Goal: Task Accomplishment & Management: Use online tool/utility

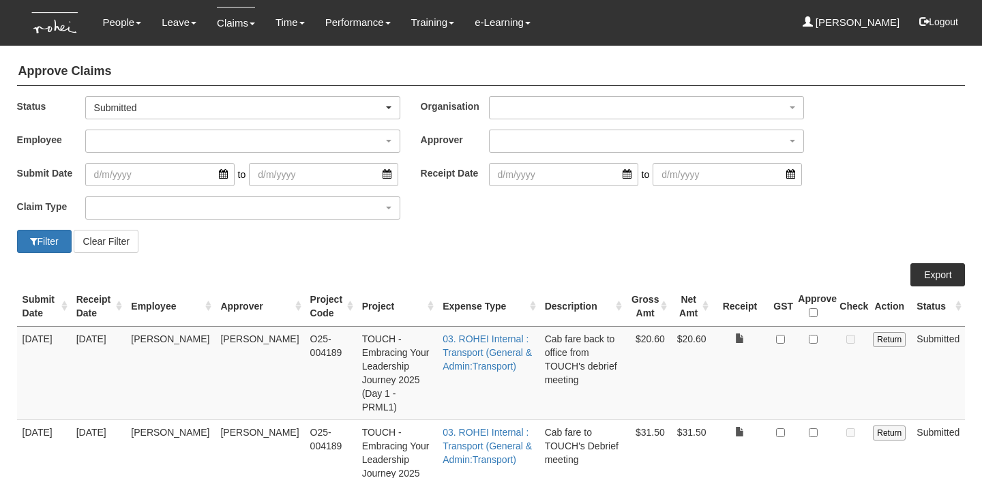
select select "50"
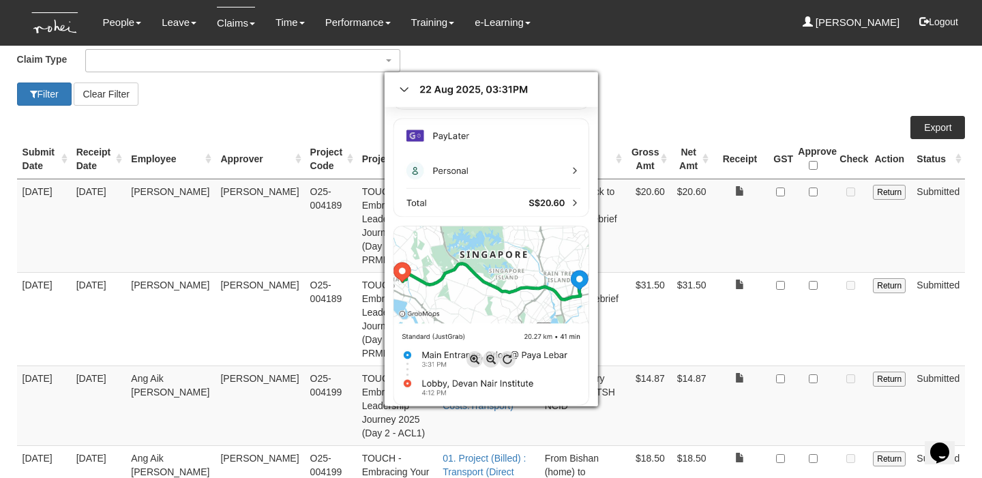
click at [821, 195] on div at bounding box center [491, 239] width 982 height 478
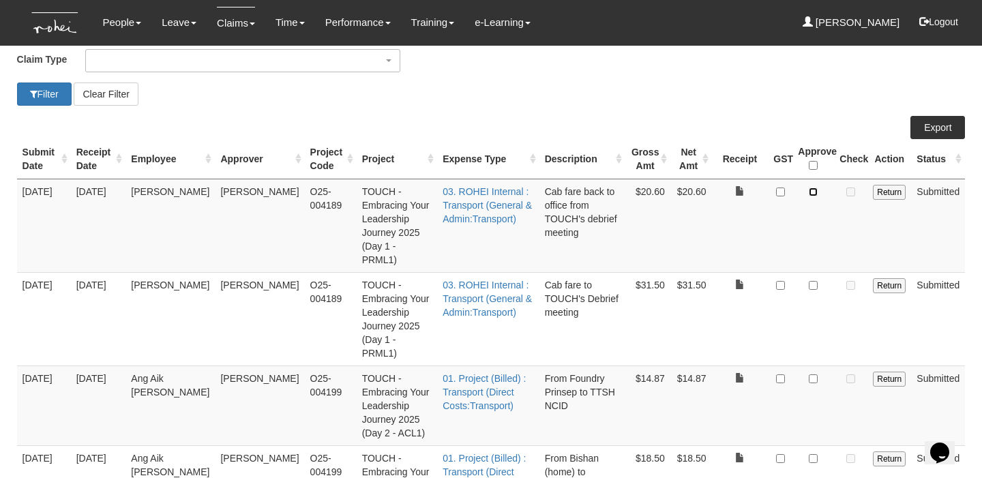
click at [817, 194] on input "checkbox" at bounding box center [813, 192] width 9 height 9
checkbox input "true"
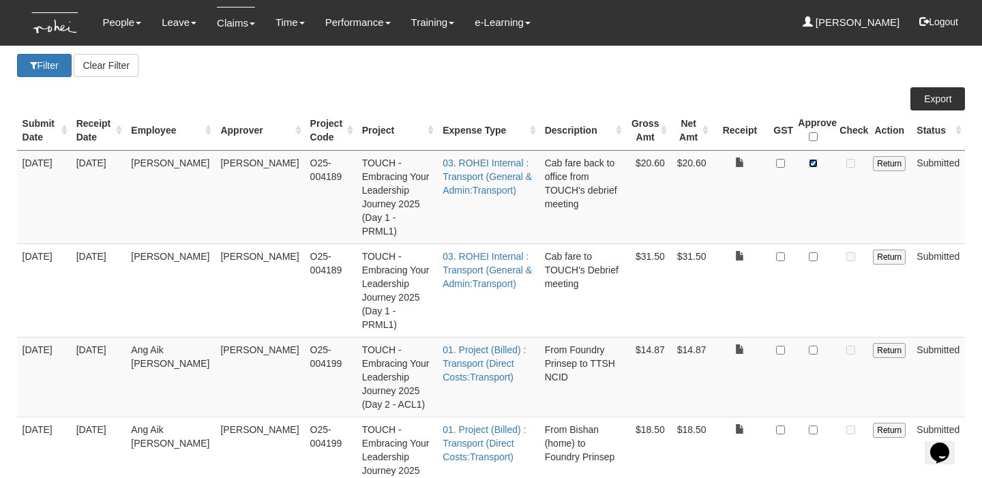
scroll to position [185, 0]
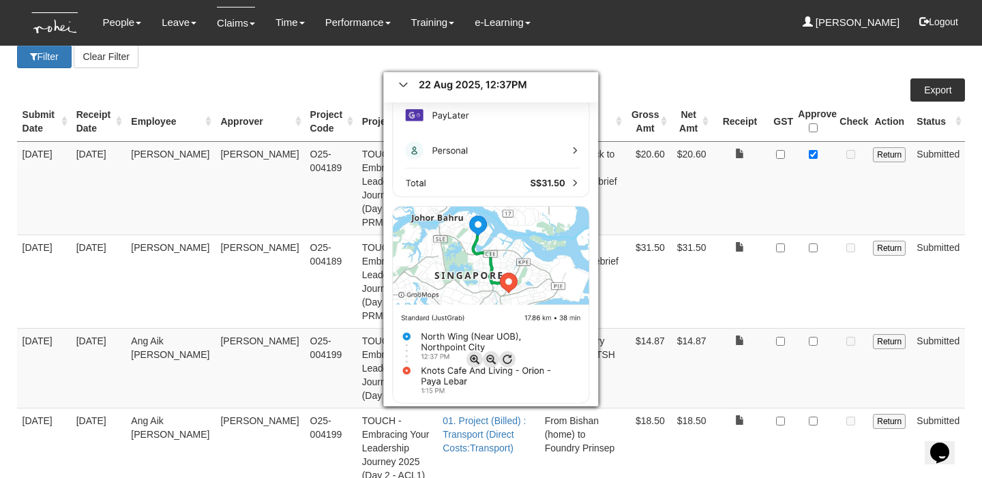
click at [825, 209] on div at bounding box center [491, 239] width 982 height 478
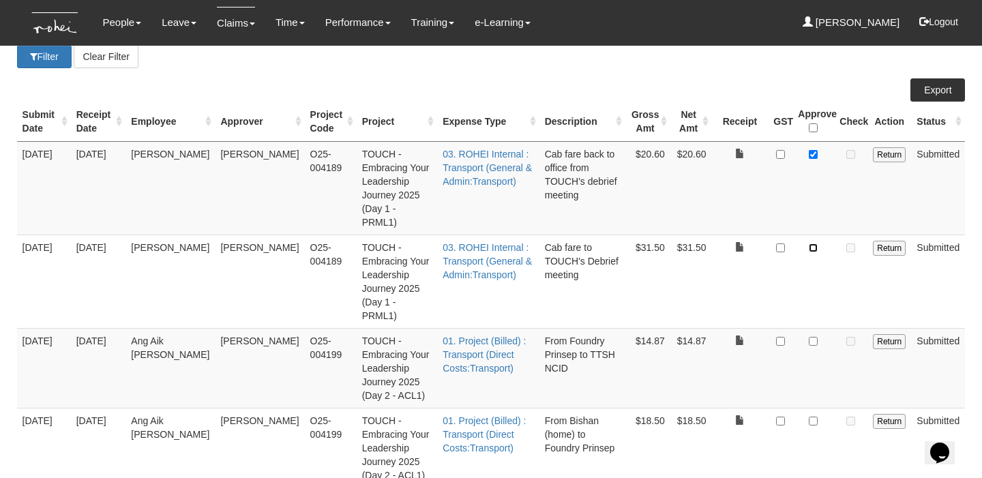
click at [817, 243] on input "checkbox" at bounding box center [813, 247] width 9 height 9
checkbox input "true"
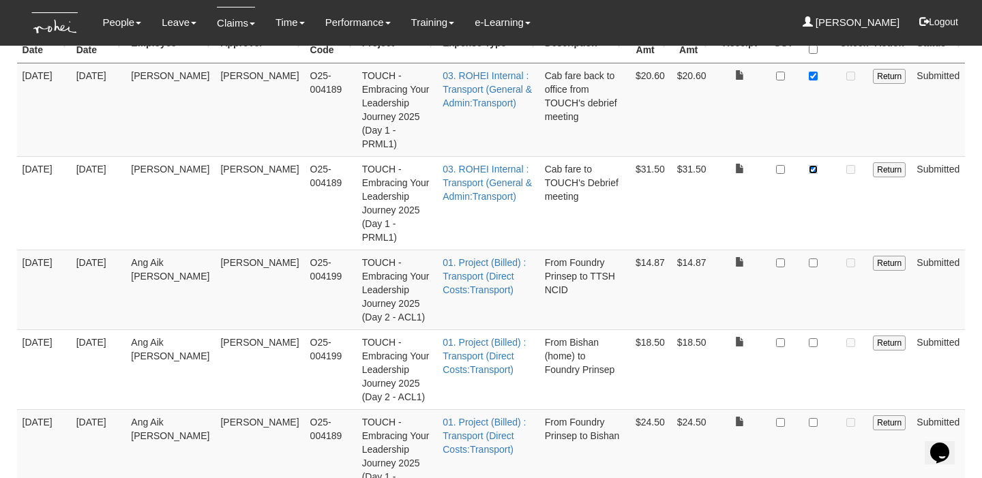
scroll to position [265, 0]
click at [814, 257] on input "checkbox" at bounding box center [813, 261] width 9 height 9
checkbox input "true"
click at [816, 337] on input "checkbox" at bounding box center [813, 341] width 9 height 9
checkbox input "true"
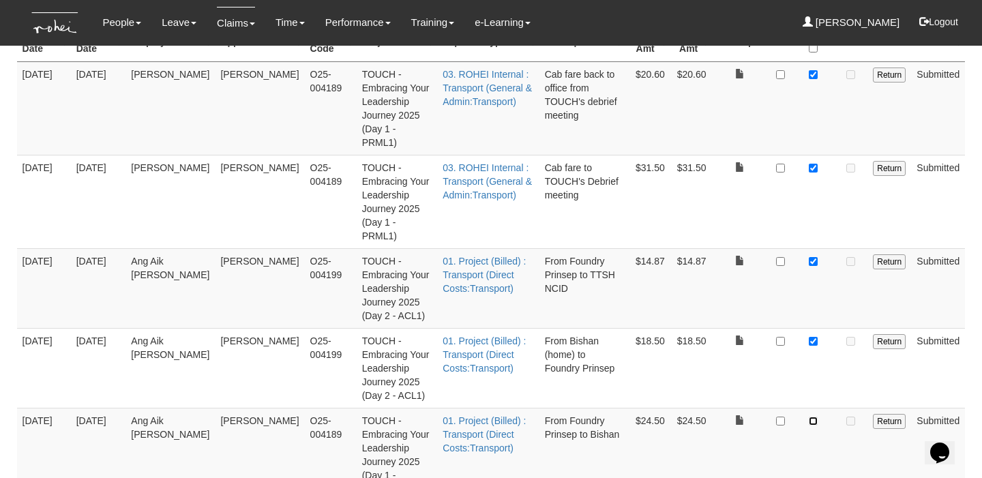
click at [817, 417] on input "checkbox" at bounding box center [813, 421] width 9 height 9
checkbox input "true"
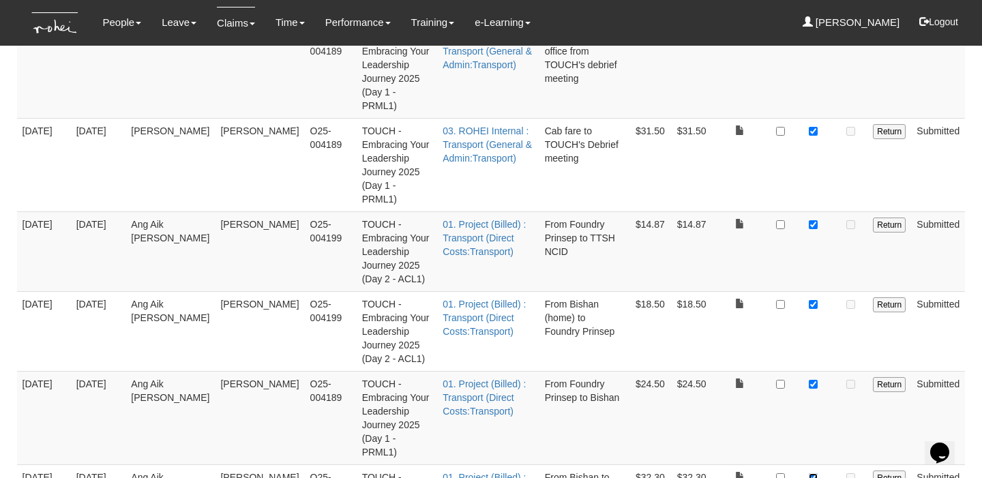
scroll to position [316, 0]
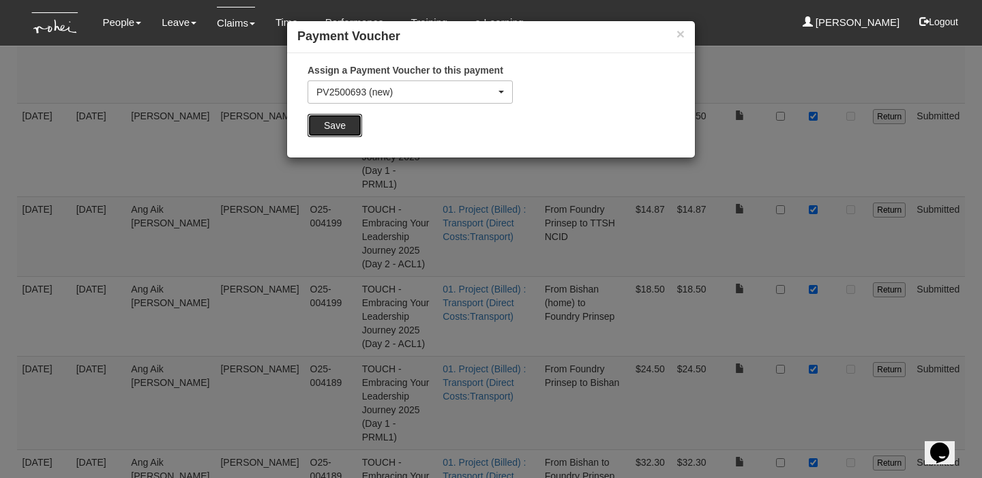
click at [340, 128] on input "Save" at bounding box center [335, 125] width 55 height 23
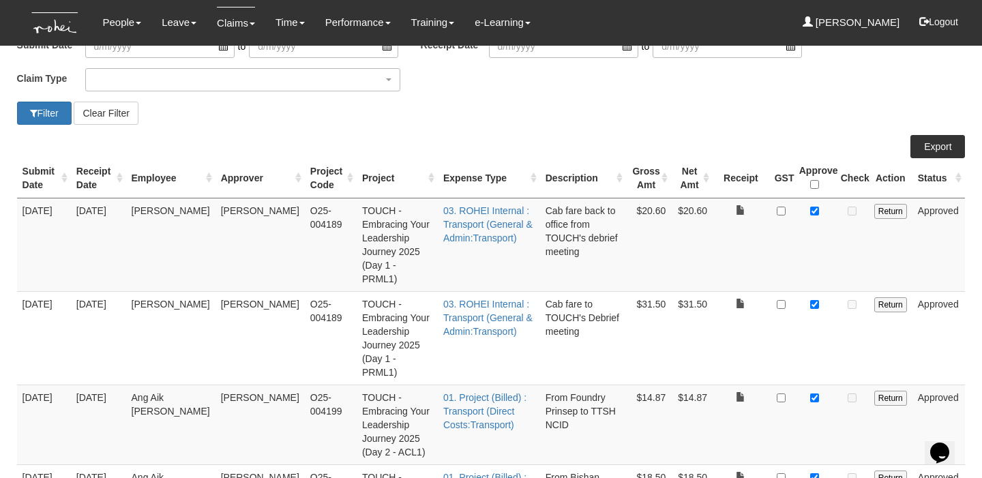
scroll to position [125, 0]
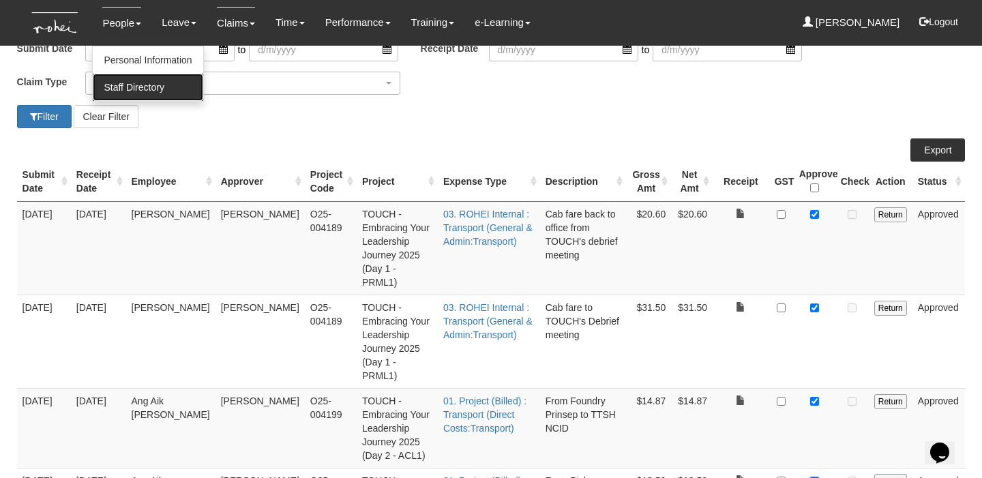
click at [160, 84] on link "Staff Directory" at bounding box center [148, 87] width 110 height 27
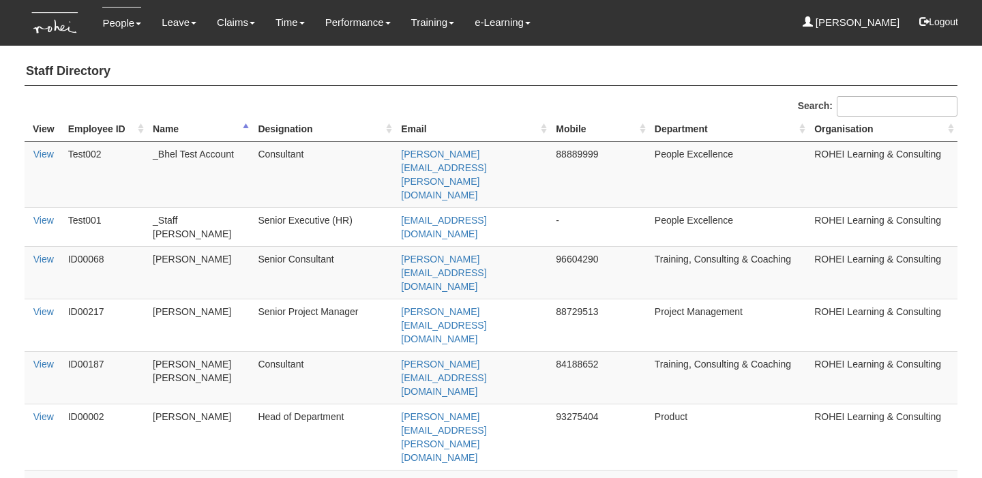
select select "50"
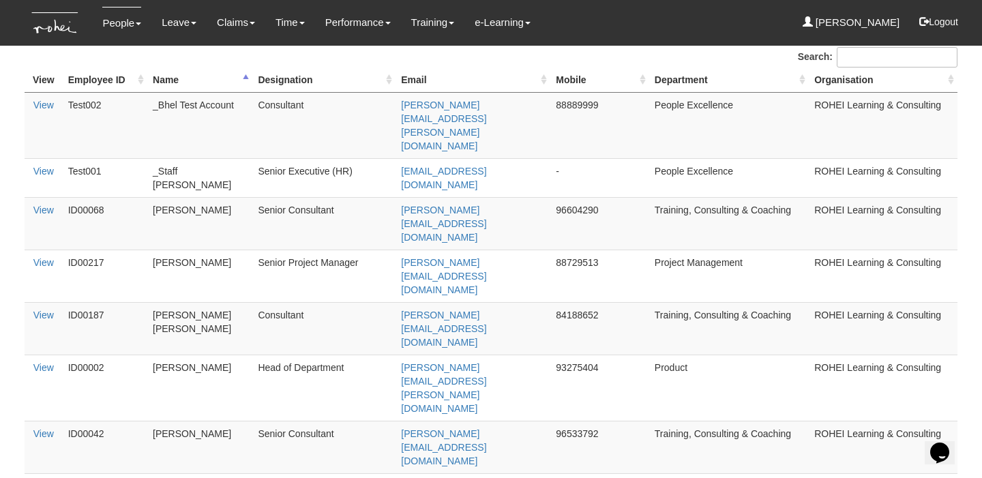
scroll to position [53, 0]
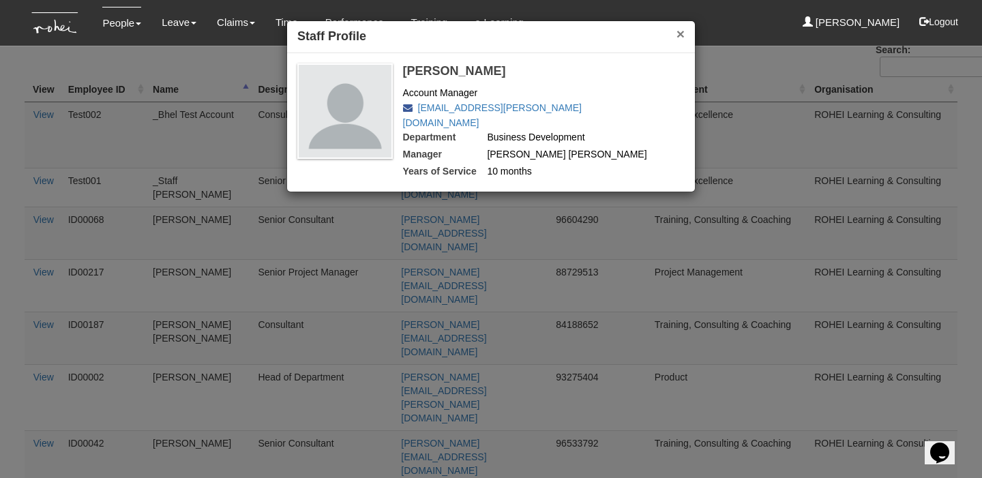
click at [679, 35] on button "×" at bounding box center [680, 34] width 8 height 14
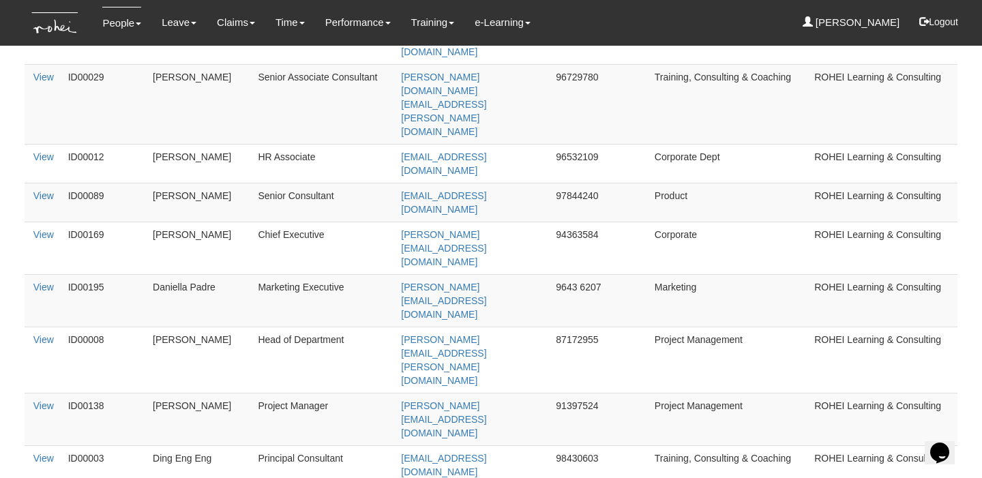
scroll to position [734, 0]
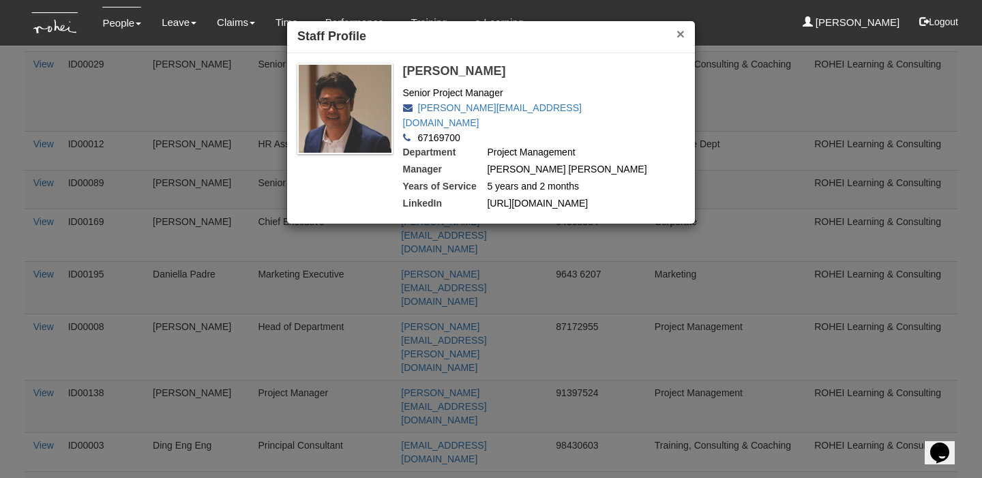
click at [679, 34] on button "×" at bounding box center [680, 34] width 8 height 14
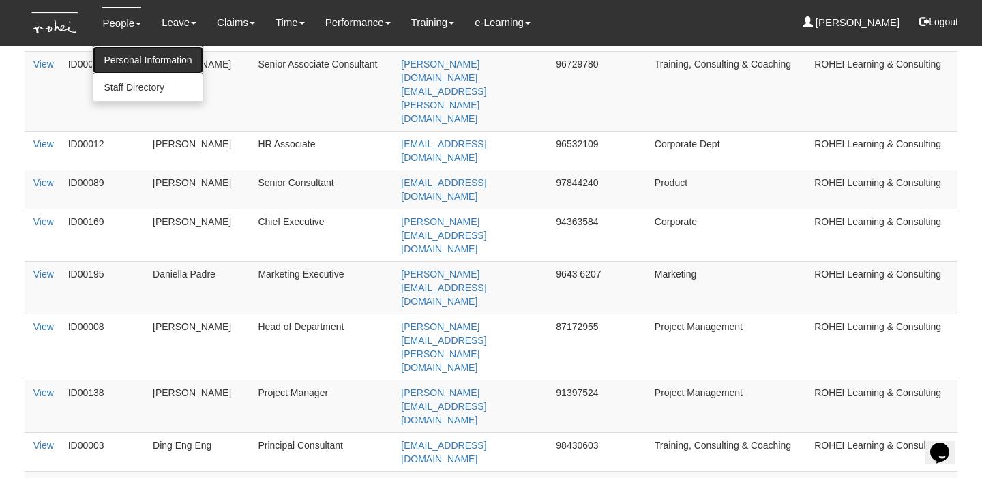
click at [138, 65] on link "Personal Information" at bounding box center [148, 59] width 110 height 27
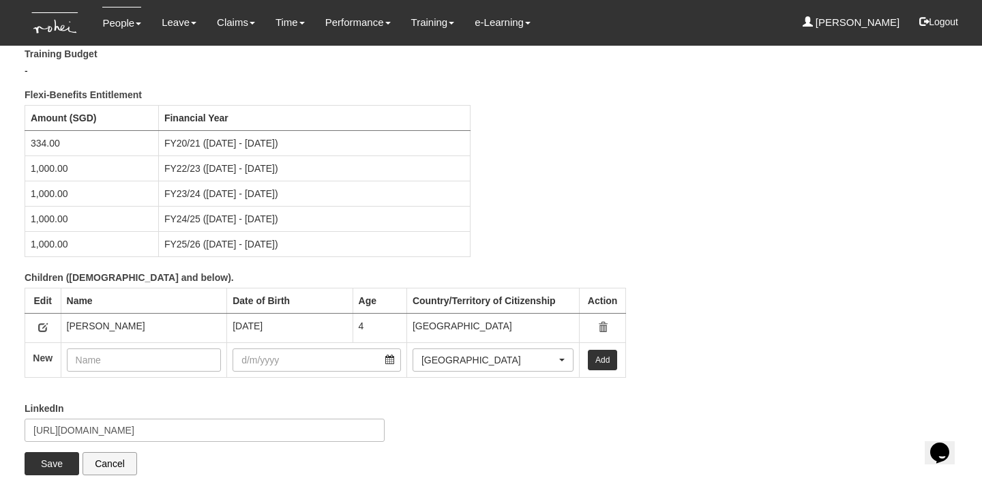
scroll to position [1706, 0]
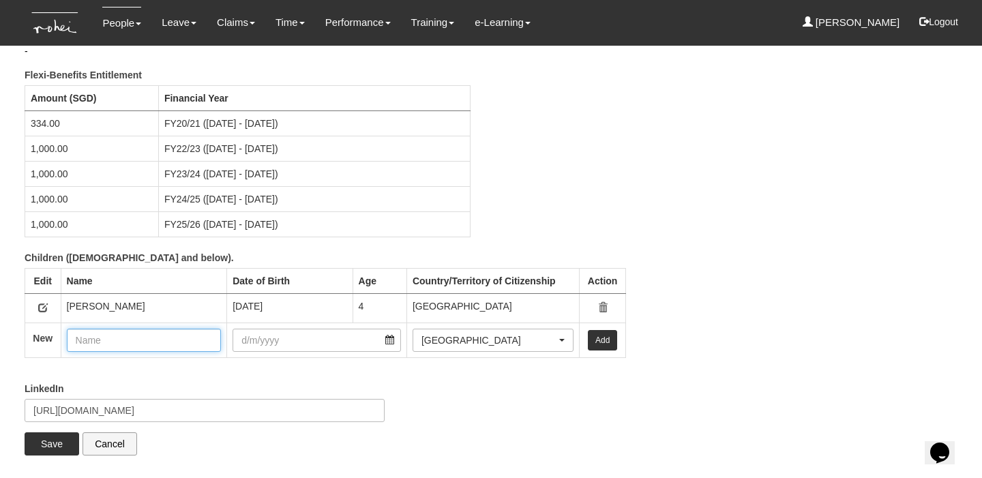
click at [147, 336] on input "text" at bounding box center [144, 340] width 155 height 23
type input "Eleanor Tan Shan Qi"
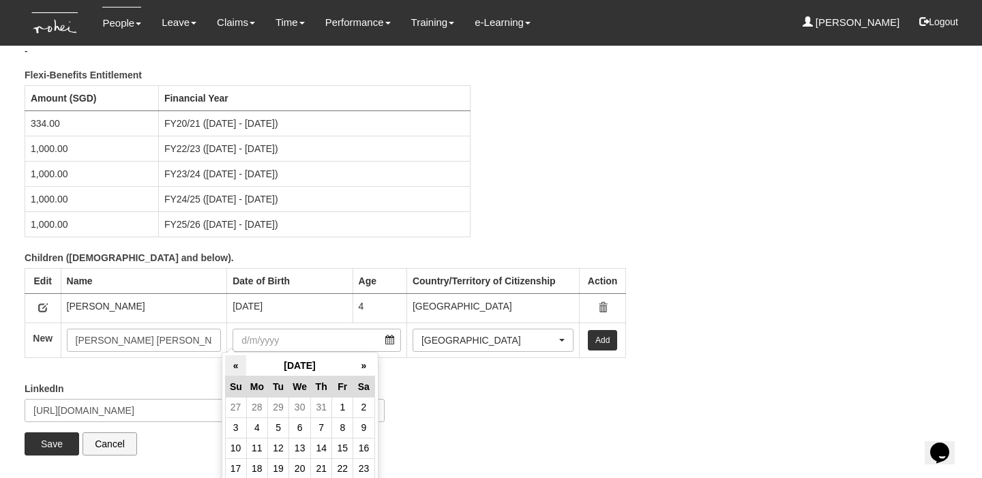
click at [237, 370] on th "«" at bounding box center [235, 365] width 21 height 21
click at [345, 430] on td "11" at bounding box center [342, 427] width 21 height 20
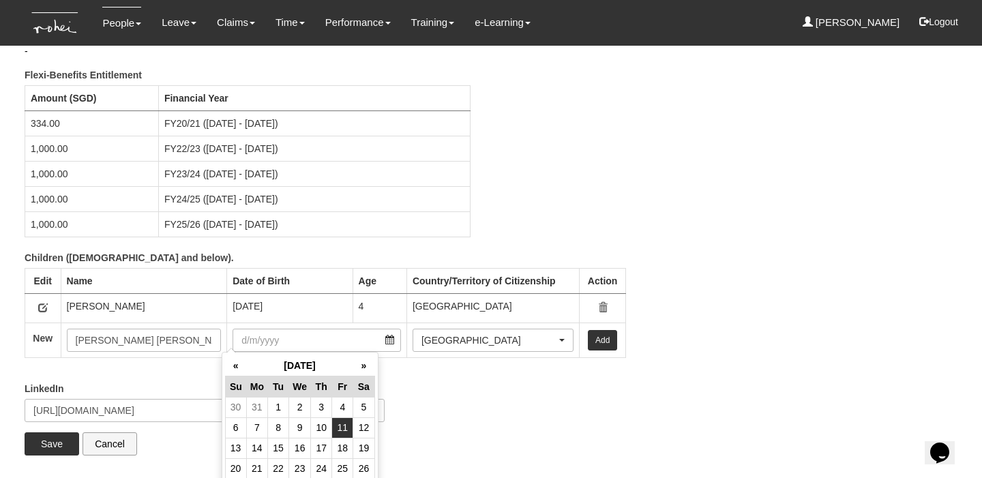
type input "11/4/2025"
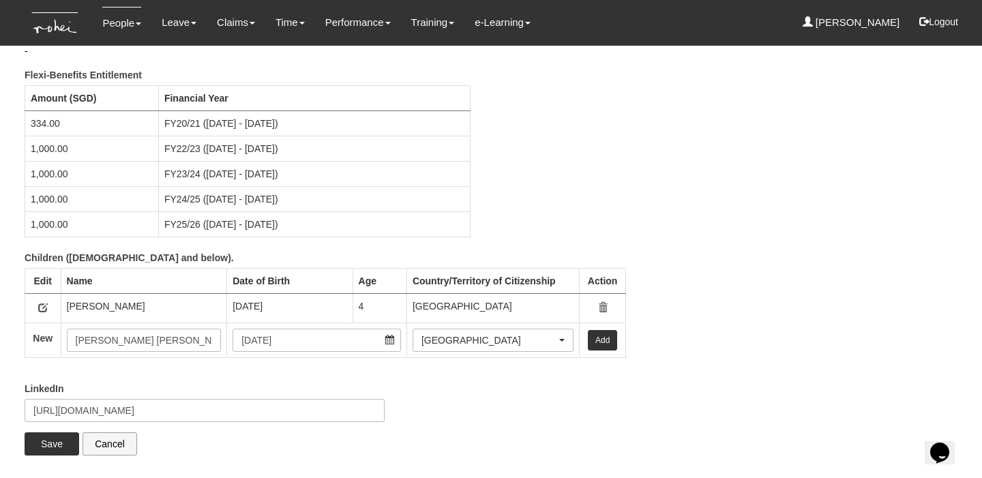
click at [590, 340] on link "Add" at bounding box center [602, 340] width 29 height 20
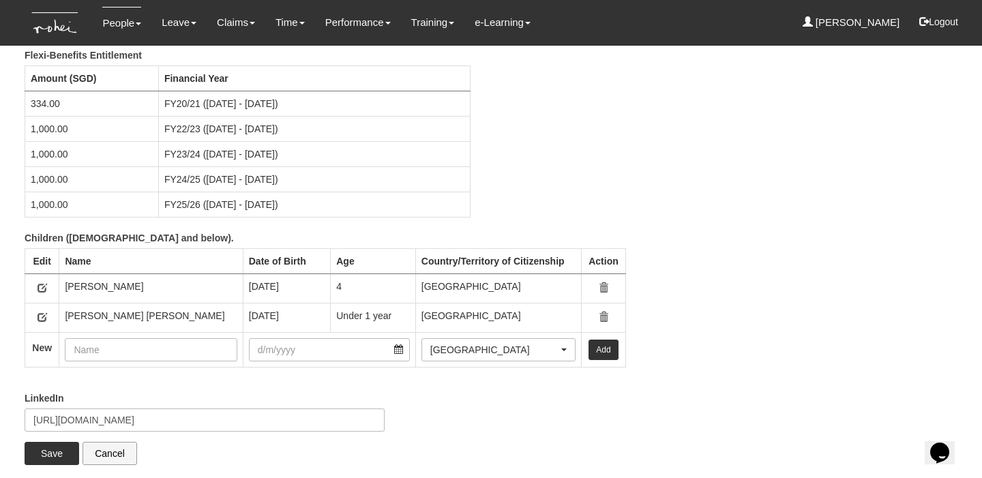
scroll to position [1736, 0]
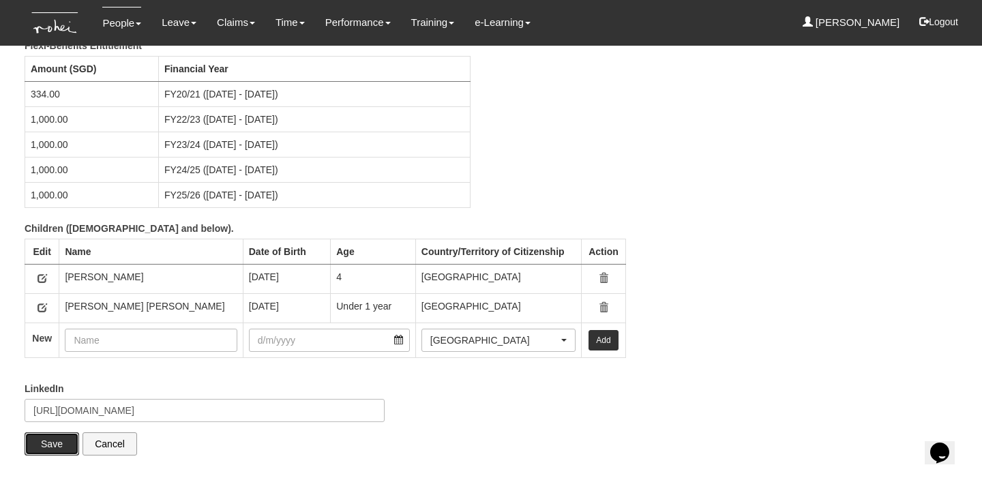
click at [49, 441] on input "Save" at bounding box center [52, 443] width 55 height 23
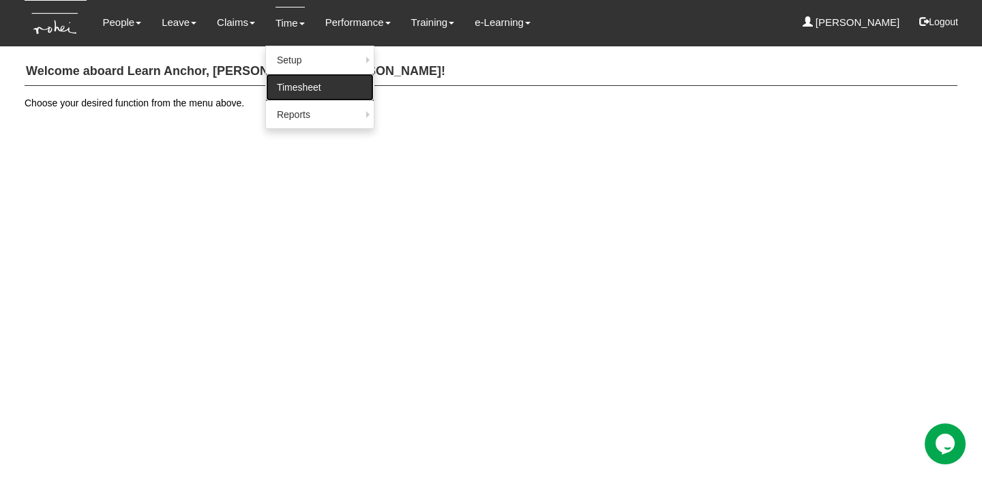
click at [287, 87] on link "Timesheet" at bounding box center [320, 87] width 108 height 27
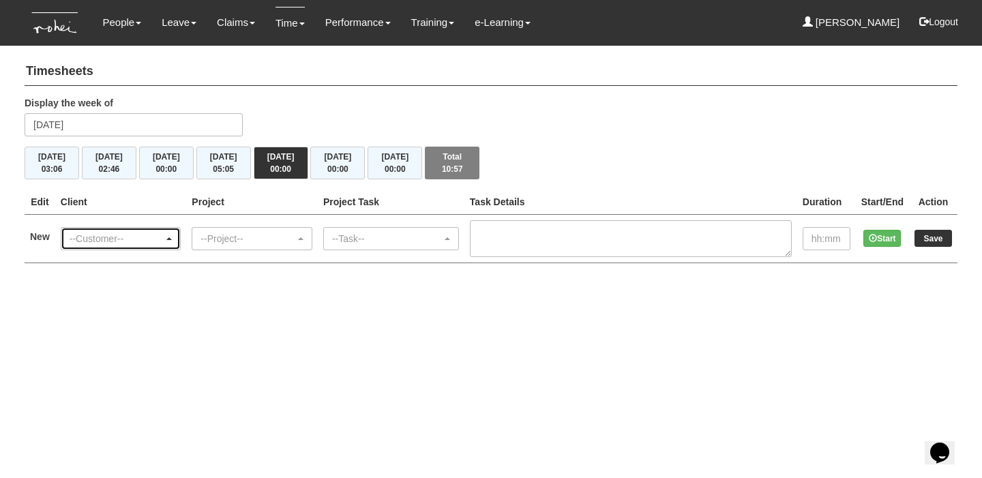
click at [136, 232] on div "--Customer--" at bounding box center [117, 239] width 95 height 14
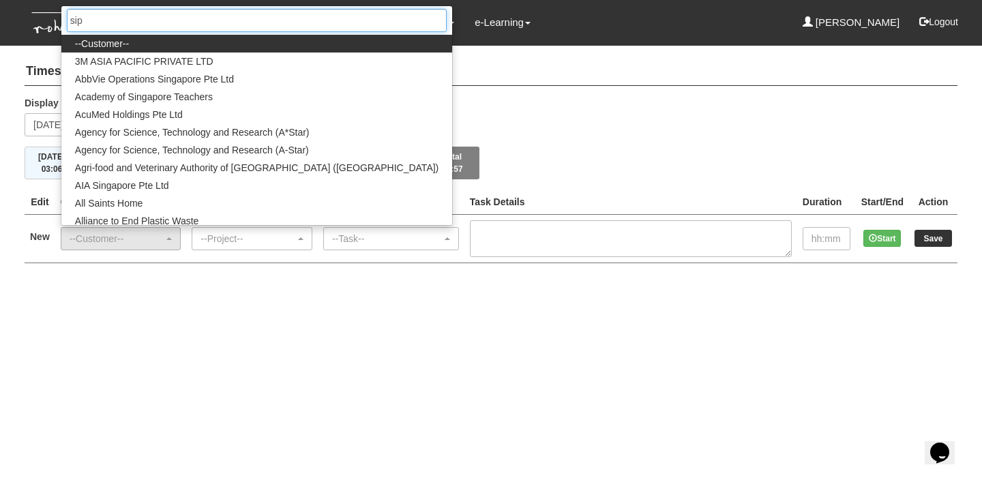
type input "sipg"
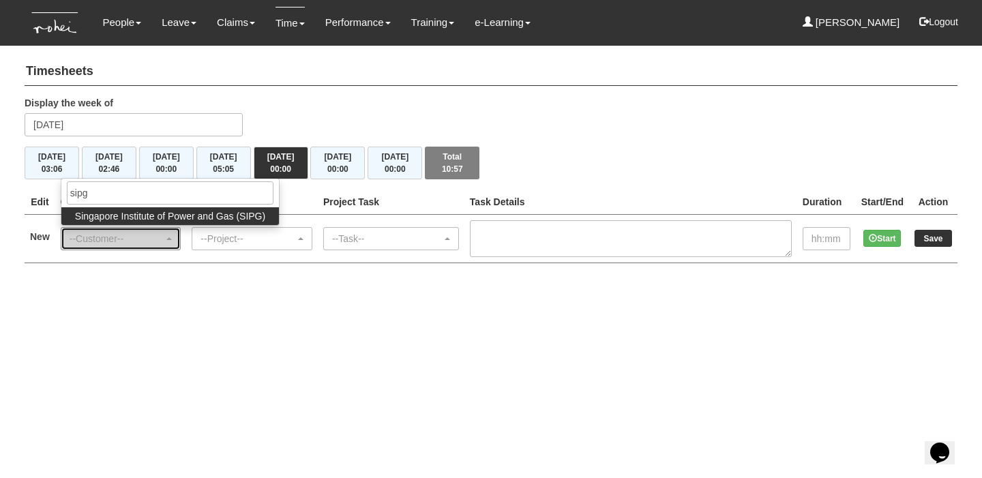
select select "483"
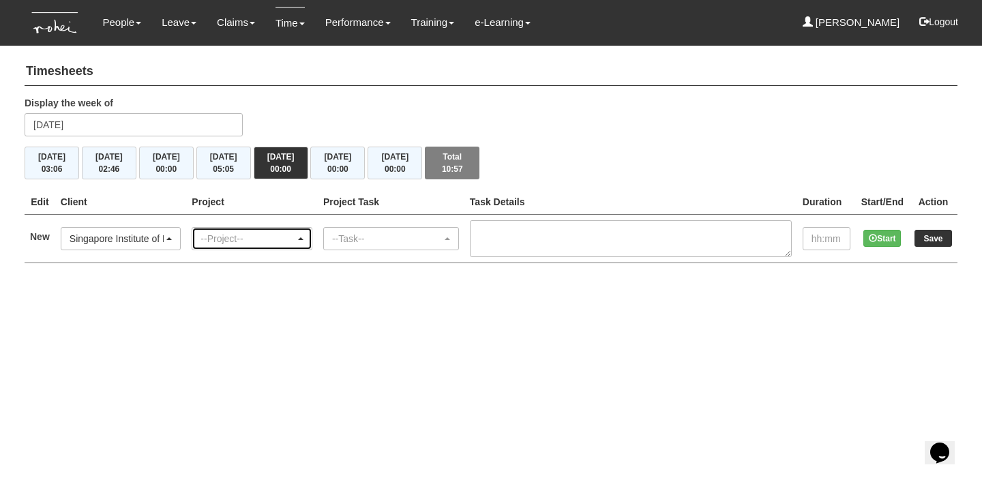
click at [236, 240] on div "--Project--" at bounding box center [247, 239] width 95 height 14
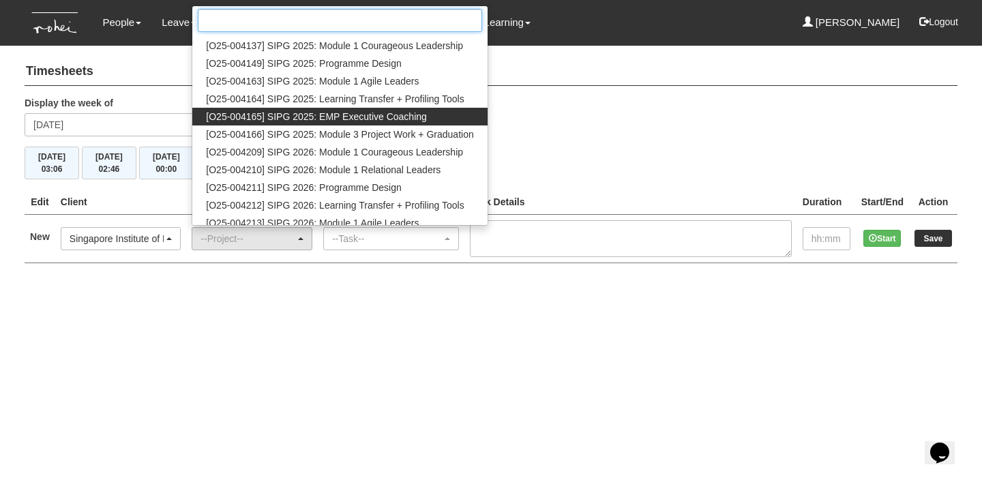
scroll to position [175, 0]
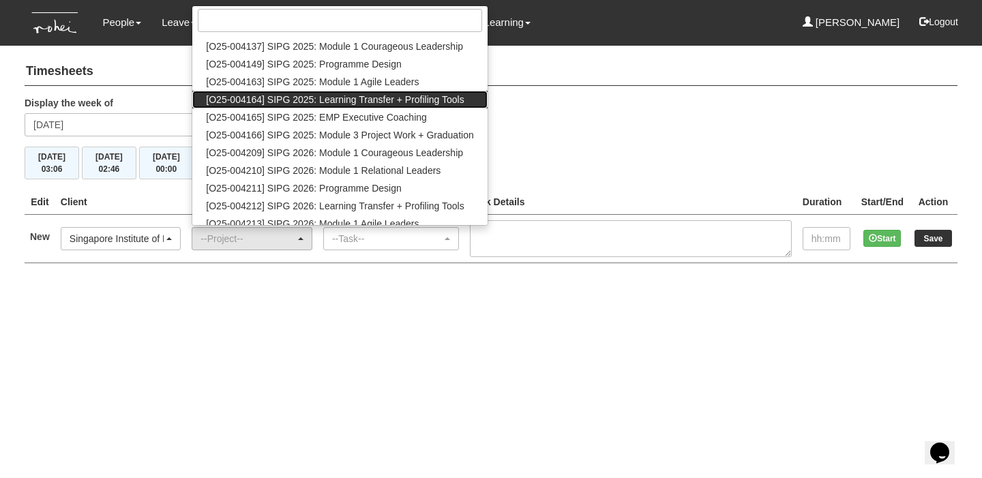
click at [416, 102] on span "[O25-004164] SIPG 2025: Learning Transfer + Profiling Tools" at bounding box center [335, 100] width 258 height 14
select select "2786"
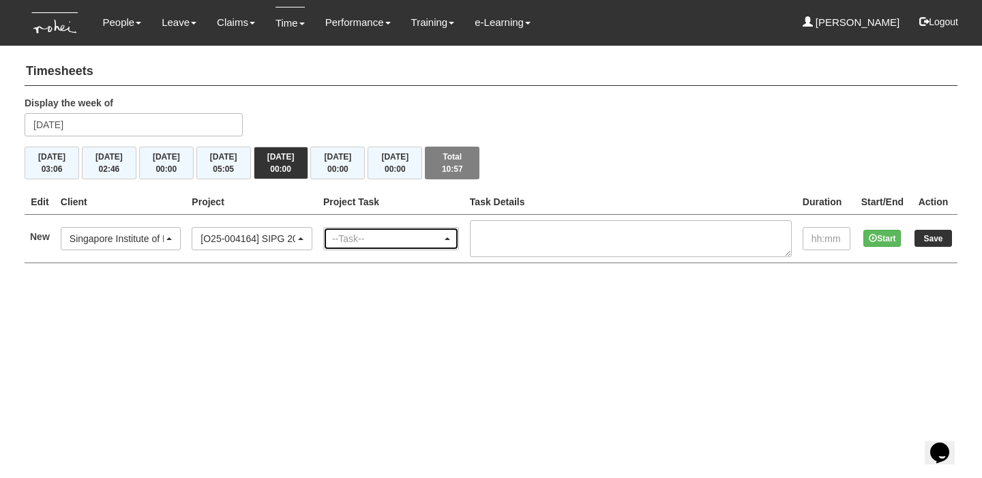
click at [414, 235] on div "--Task--" at bounding box center [387, 239] width 110 height 14
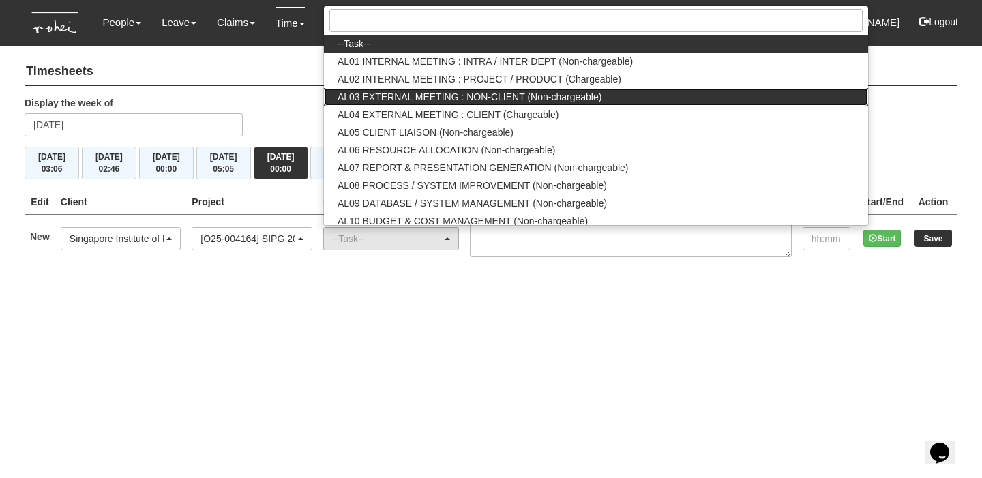
click at [476, 102] on link "AL03 EXTERNAL MEETING : NON-CLIENT (Non-chargeable)" at bounding box center [596, 97] width 544 height 18
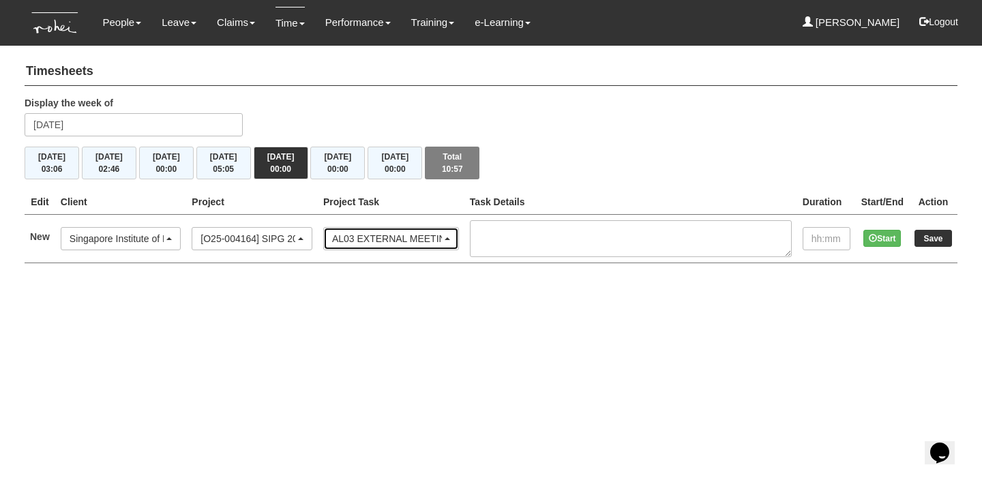
click at [442, 242] on div "AL03 EXTERNAL MEETING : NON-CLIENT (Non-chargeable)" at bounding box center [387, 239] width 110 height 14
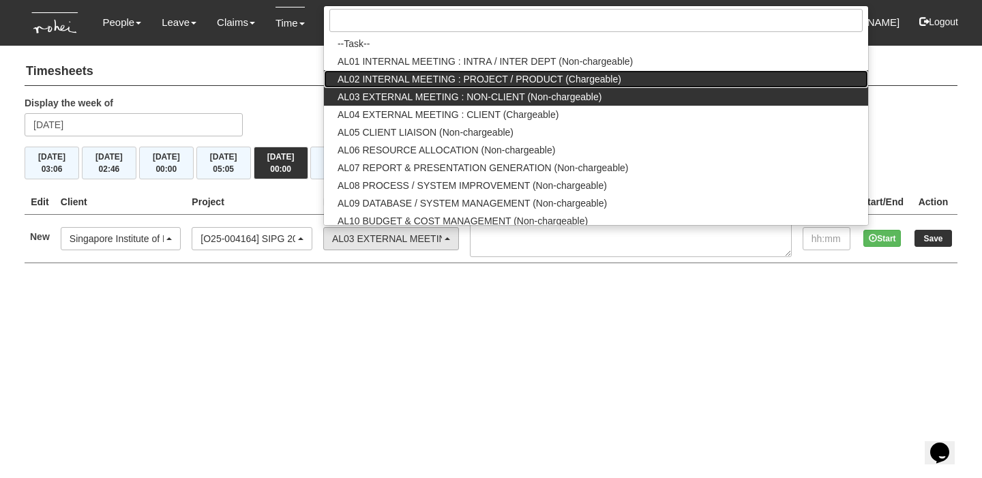
click at [521, 72] on span "AL02 INTERNAL MEETING : PROJECT / PRODUCT (Chargeable)" at bounding box center [480, 79] width 284 height 14
select select "41"
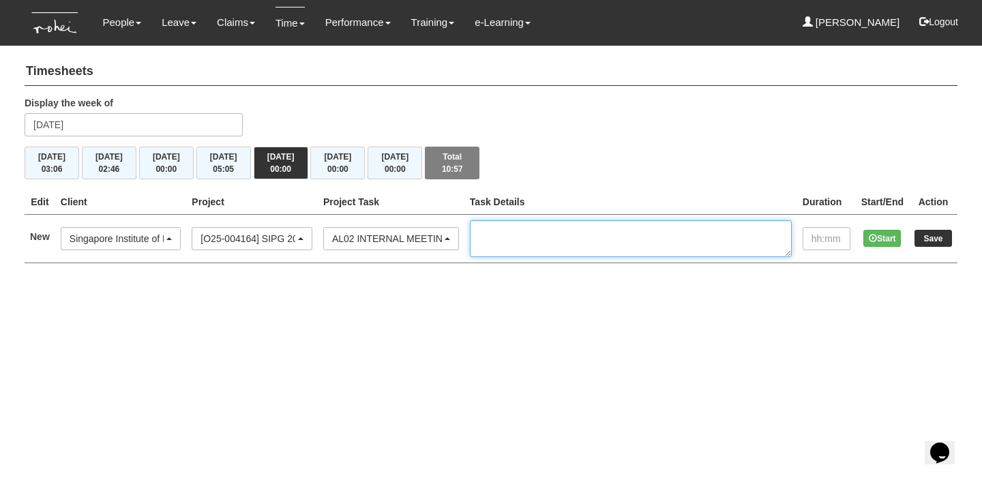
click at [540, 239] on textarea at bounding box center [631, 238] width 322 height 37
type textarea "Coaches PRG Briefing"
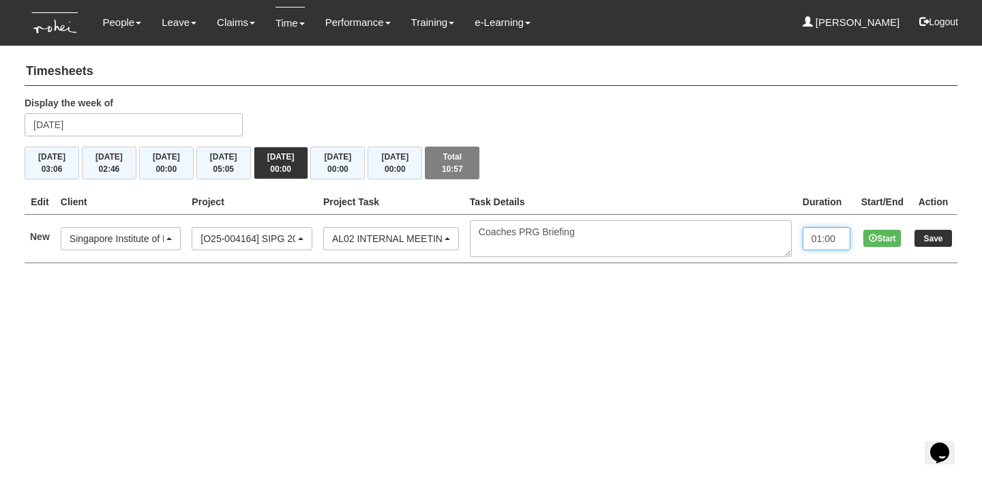
type input "01:00"
click at [931, 245] on input "Save" at bounding box center [933, 238] width 38 height 17
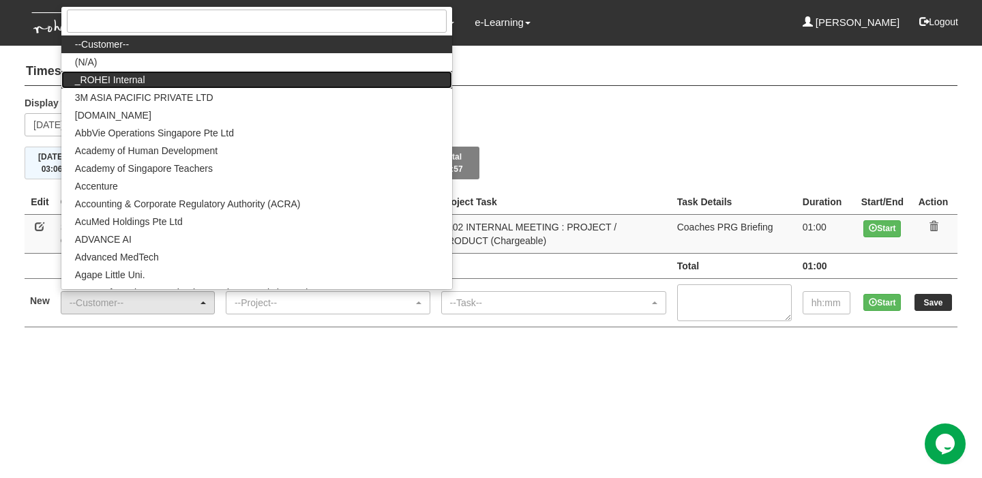
click at [210, 78] on link "_ROHEI Internal" at bounding box center [256, 80] width 391 height 18
select select "397"
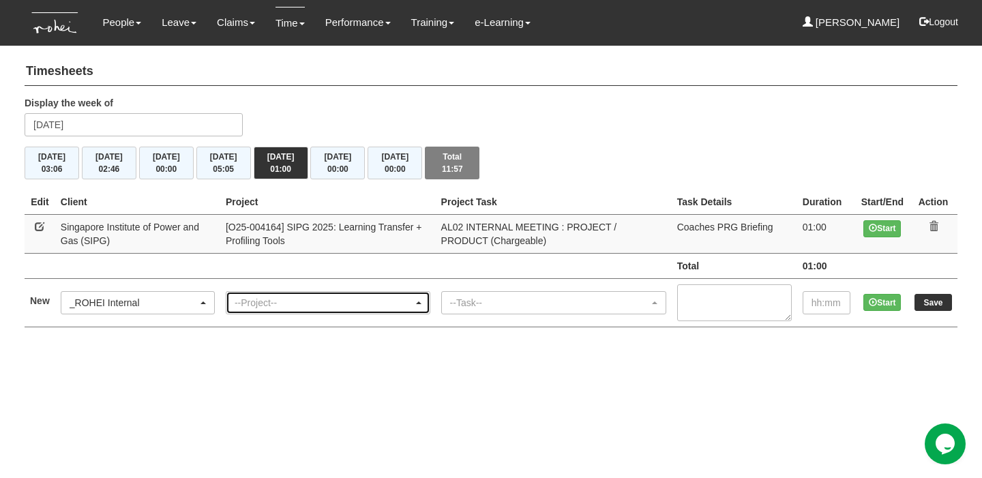
click at [306, 298] on div "--Project--" at bounding box center [324, 303] width 179 height 14
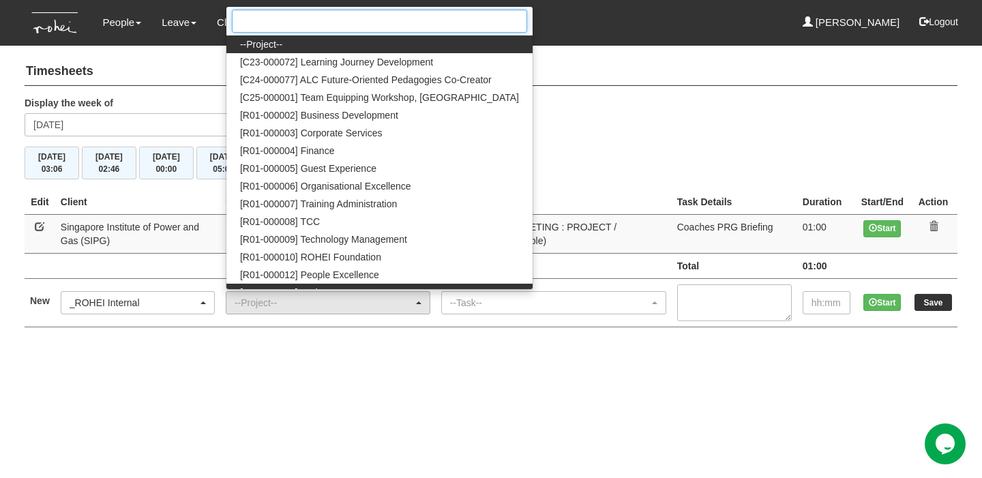
scroll to position [6, 0]
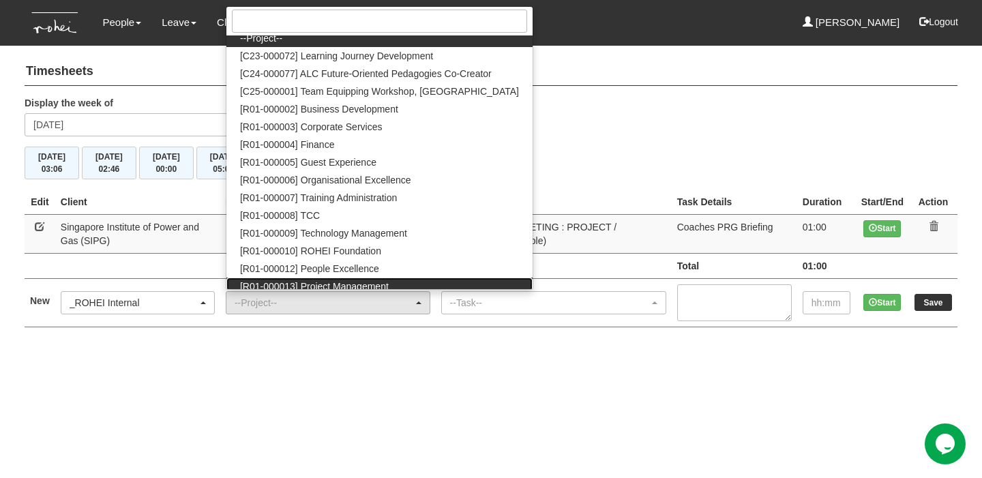
click at [373, 280] on span "[R01-000013] Project Management" at bounding box center [314, 287] width 149 height 14
select select "1495"
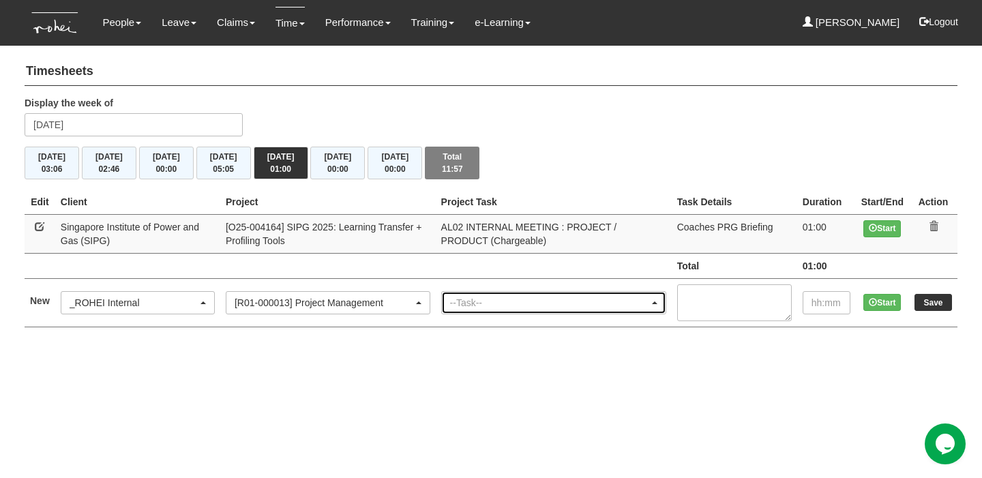
click at [471, 309] on div "--Task--" at bounding box center [554, 303] width 224 height 22
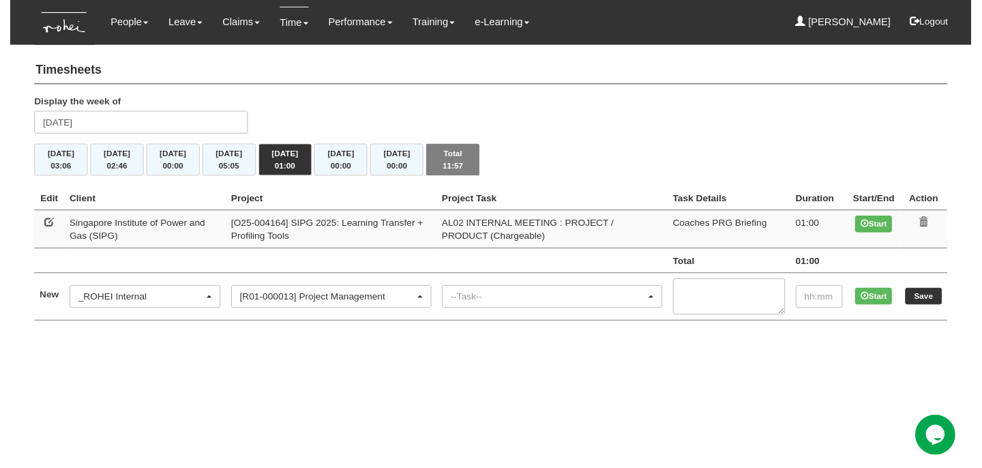
scroll to position [0, 10]
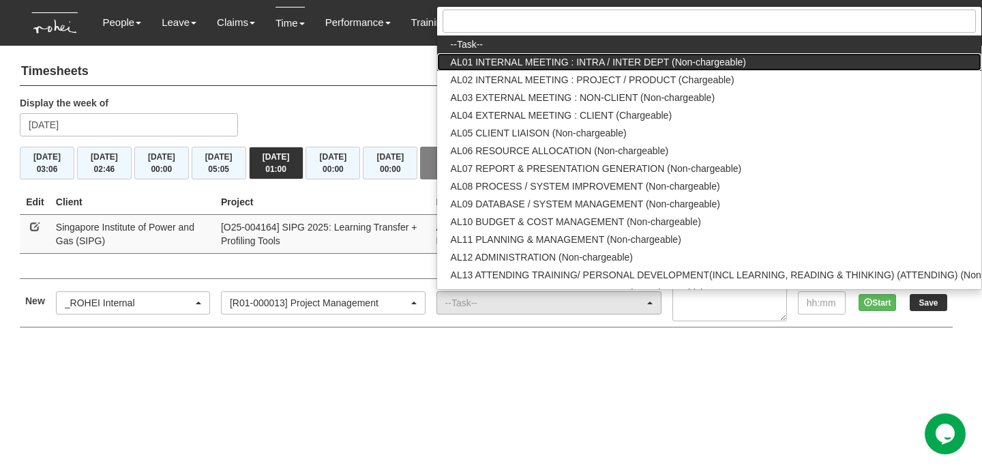
click at [546, 65] on span "AL01 INTERNAL MEETING : INTRA / INTER DEPT (Non-chargeable)" at bounding box center [598, 62] width 295 height 14
select select "40"
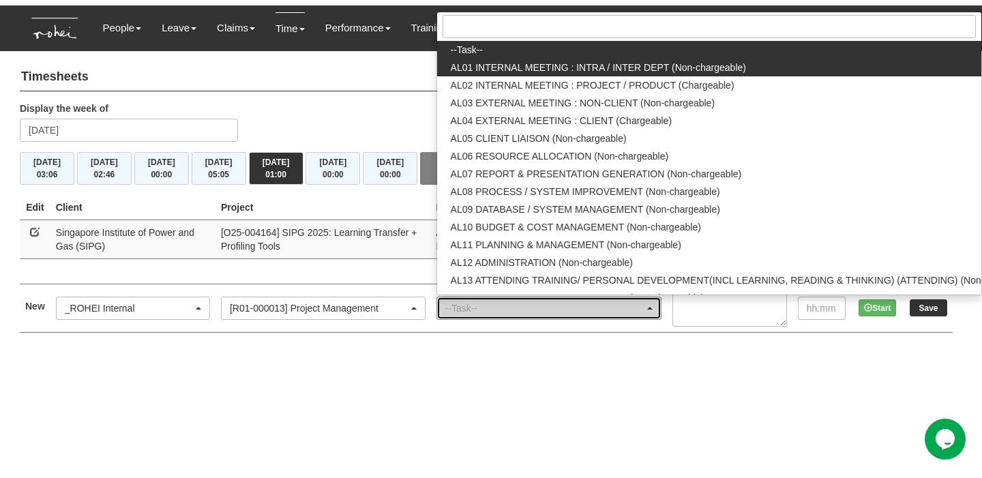
scroll to position [0, 0]
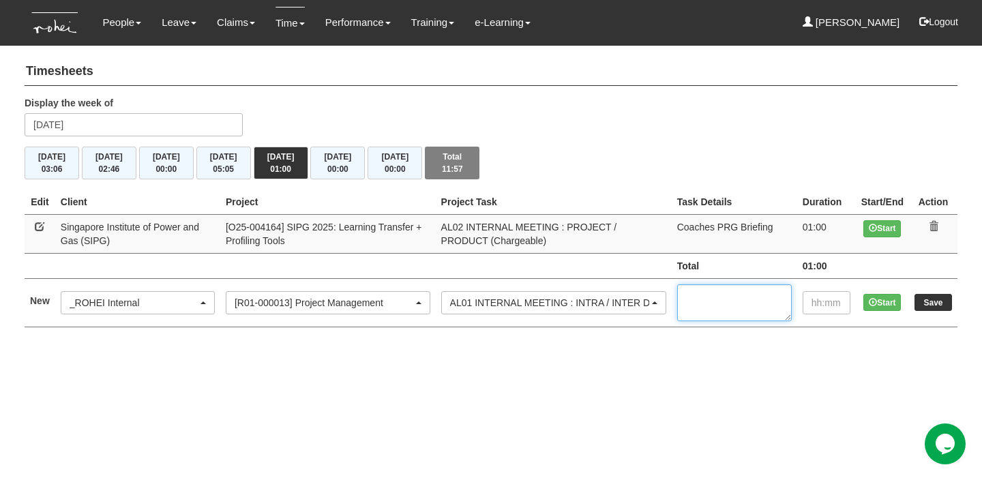
click at [728, 293] on textarea at bounding box center [734, 302] width 115 height 37
type textarea "PFRM"
type input "00:45"
click at [932, 297] on input "Save" at bounding box center [933, 302] width 38 height 17
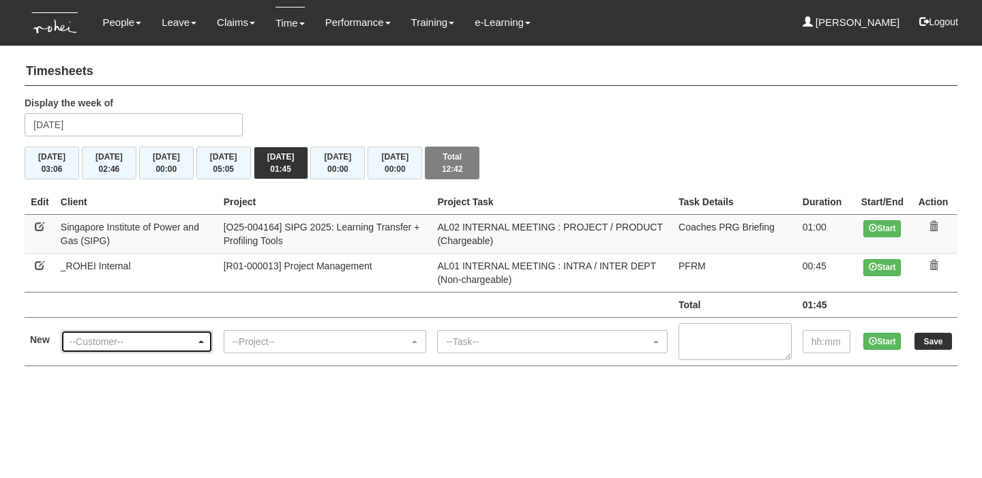
click at [134, 331] on div "--Customer--" at bounding box center [136, 342] width 151 height 22
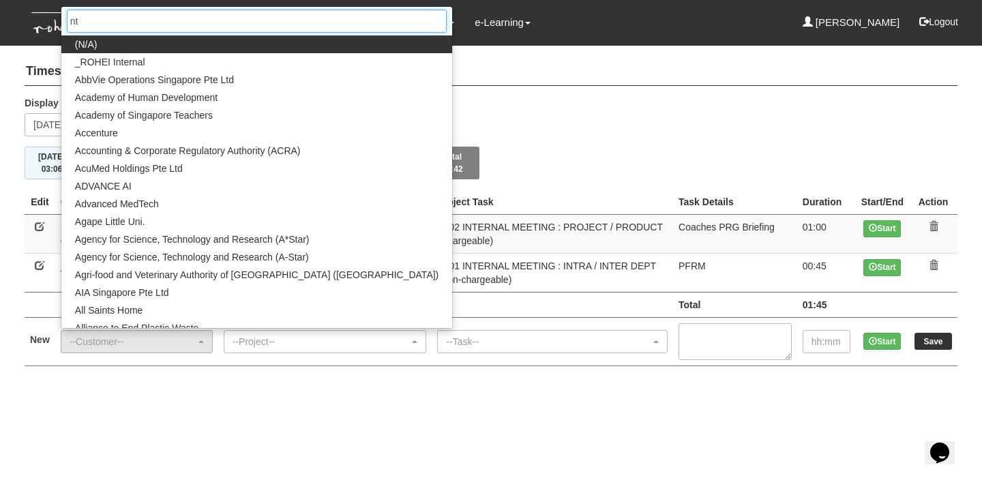
type input "ntu"
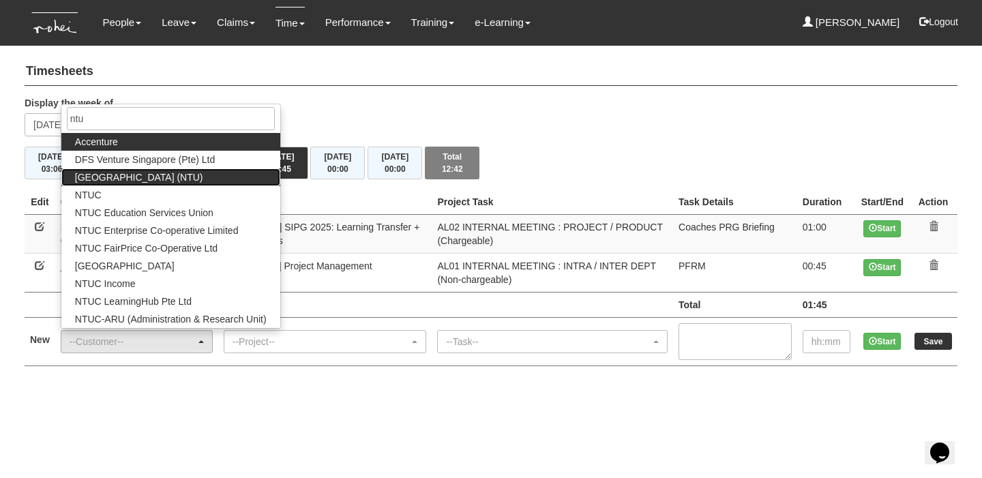
click at [203, 170] on span "[GEOGRAPHIC_DATA] (NTU)" at bounding box center [139, 177] width 128 height 14
select select "59"
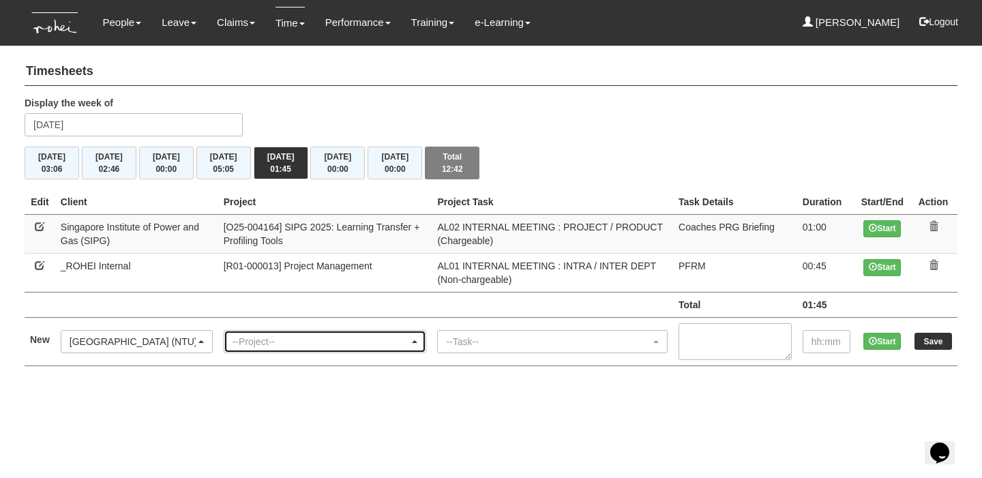
click at [271, 335] on div "--Project--" at bounding box center [321, 342] width 177 height 14
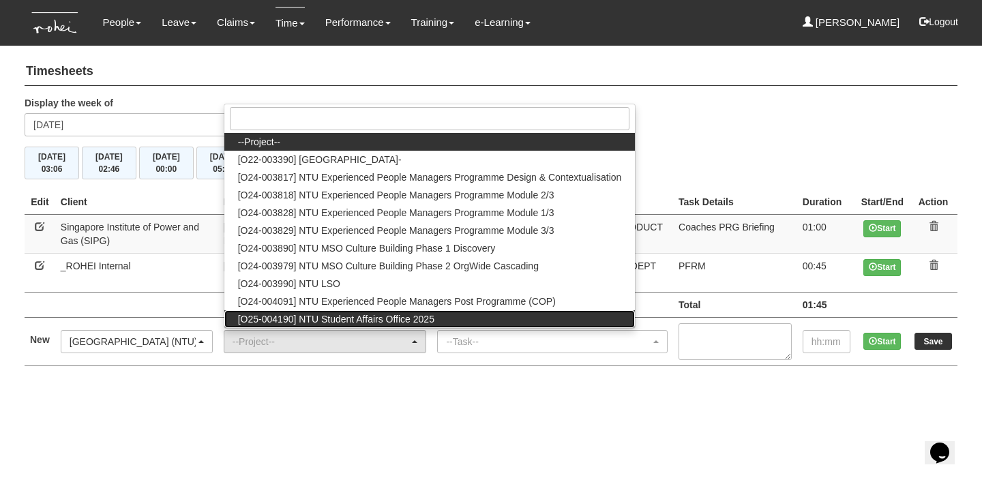
click at [303, 312] on span "[O25-004190] NTU Student Affairs Office 2025" at bounding box center [336, 319] width 196 height 14
select select "2811"
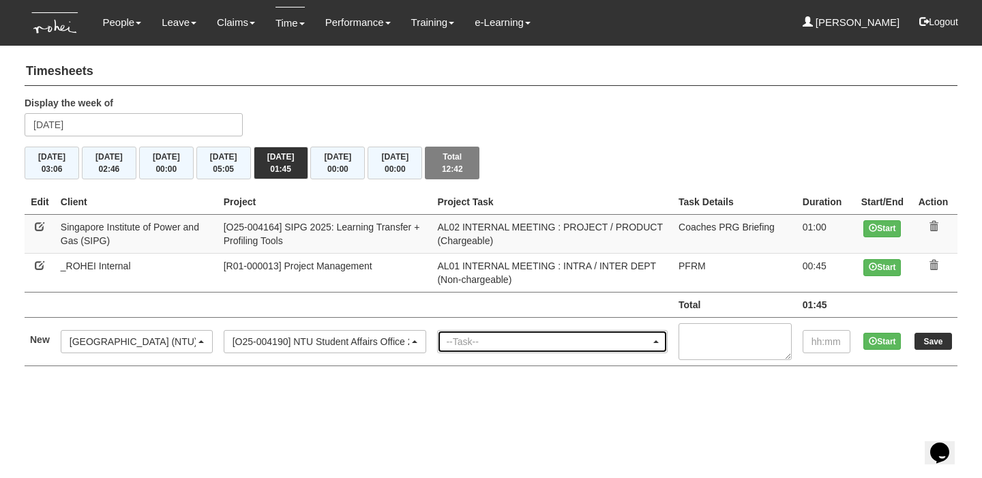
click at [560, 338] on div "--Task--" at bounding box center [548, 342] width 205 height 14
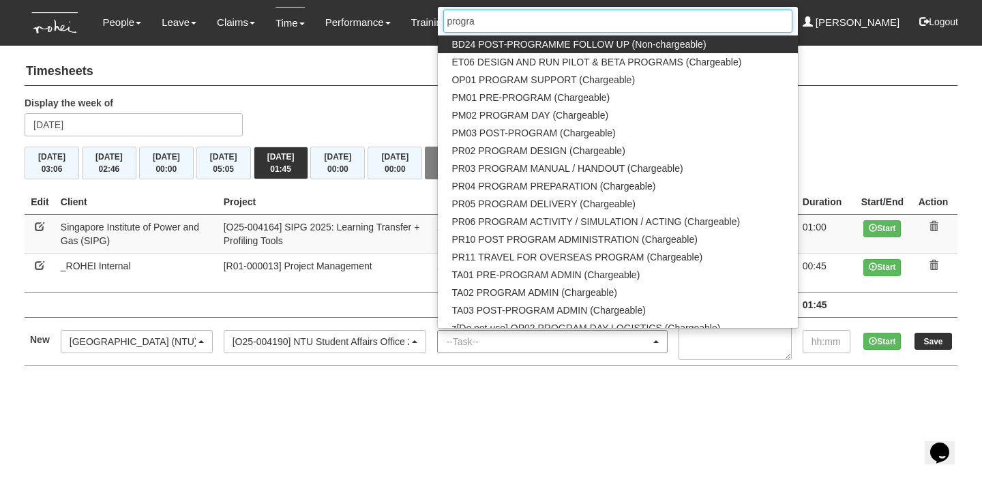
type input "program"
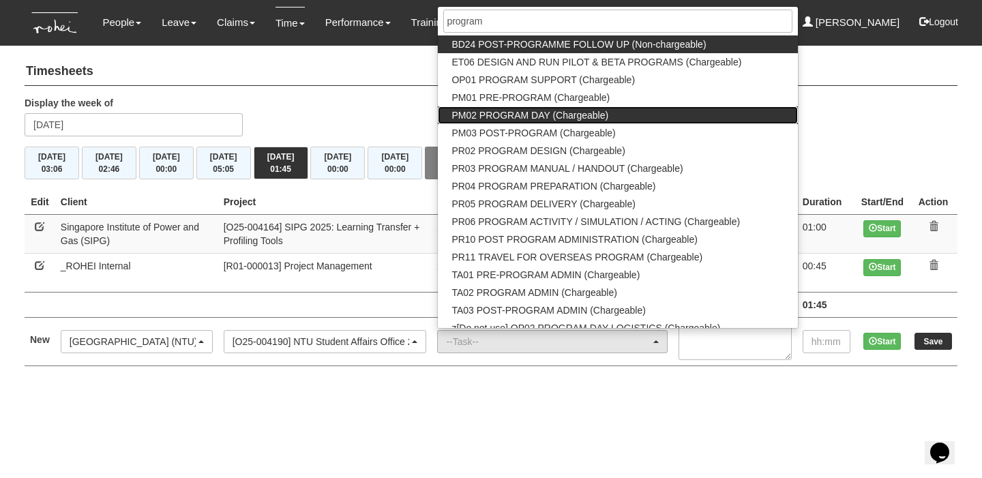
click at [643, 109] on link "PM02 PROGRAM DAY (Chargeable)" at bounding box center [618, 115] width 360 height 18
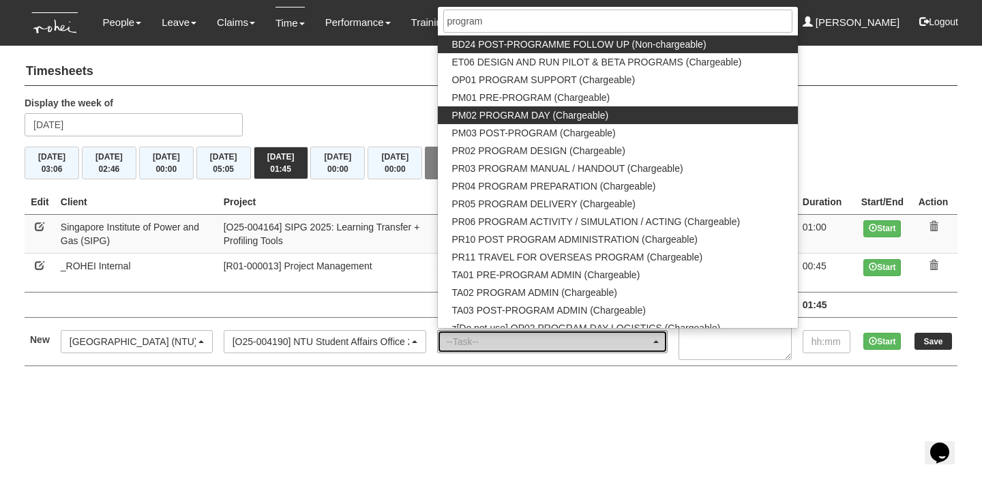
select select "163"
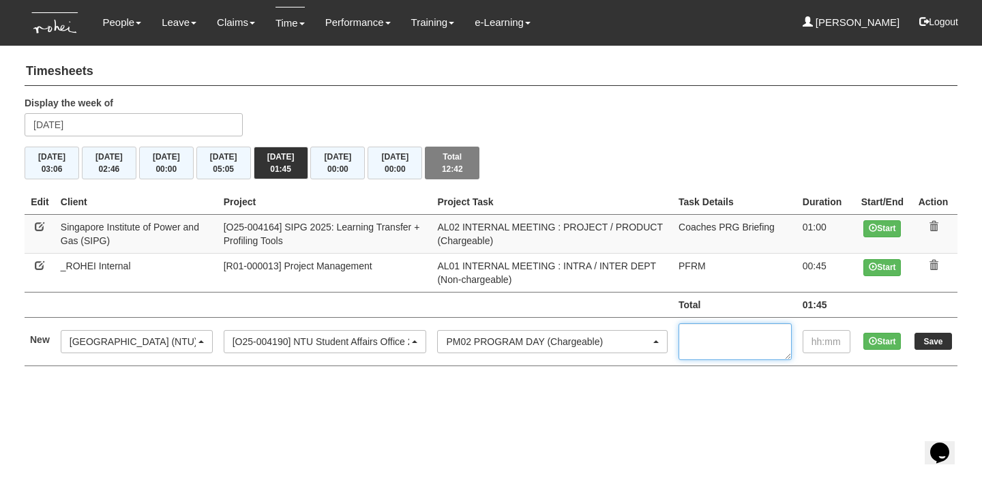
click at [715, 340] on textarea at bounding box center [735, 341] width 113 height 37
type textarea "Observation"
type input "01:15"
click at [937, 343] on input "Save" at bounding box center [933, 341] width 38 height 17
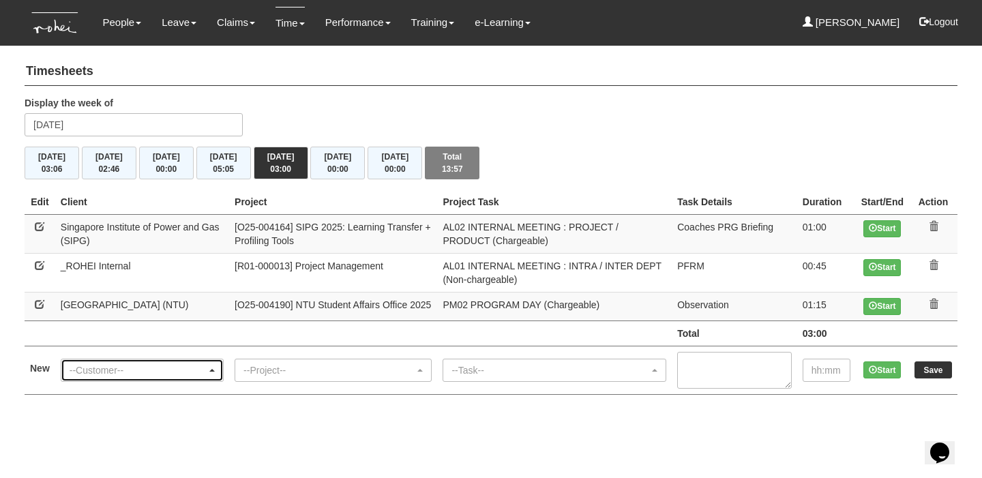
click at [115, 377] on div "--Customer--" at bounding box center [138, 370] width 137 height 14
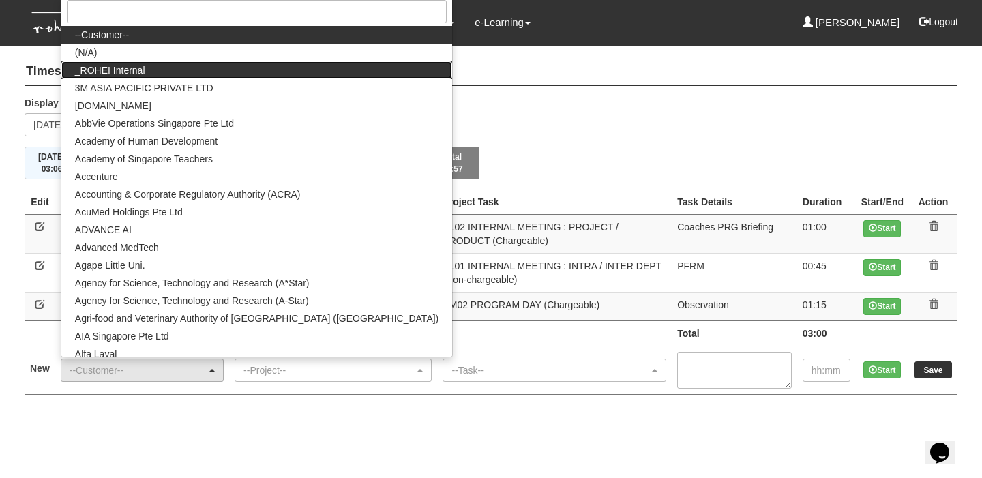
click at [224, 79] on link "_ROHEI Internal" at bounding box center [256, 70] width 391 height 18
select select "397"
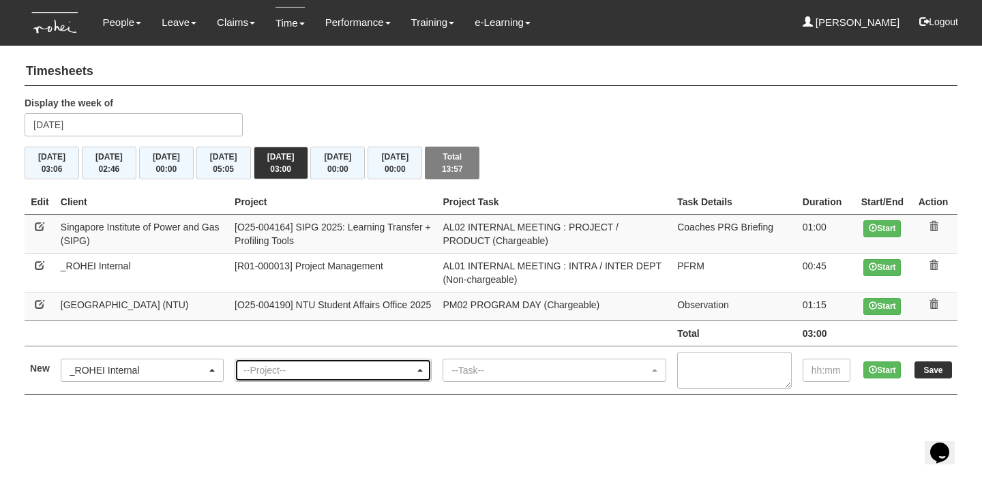
click at [310, 372] on div "--Project--" at bounding box center [328, 370] width 171 height 14
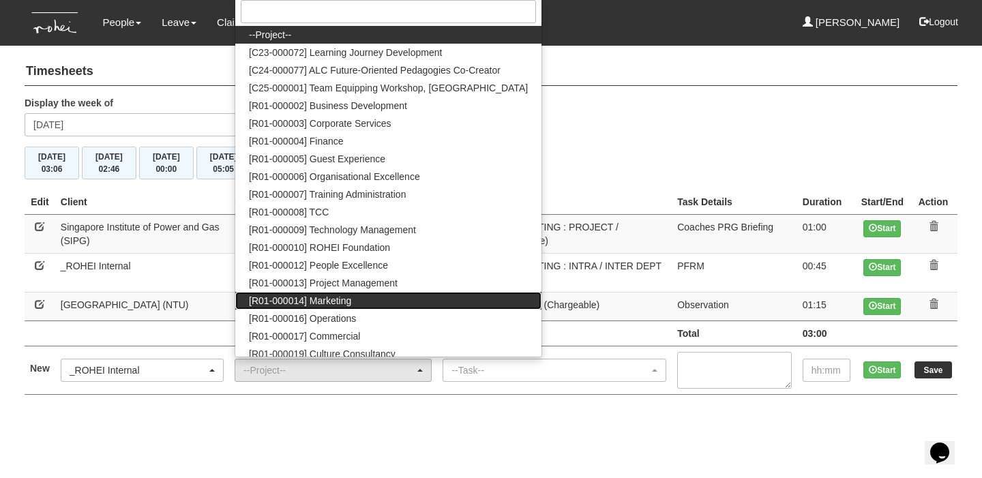
click at [370, 299] on link "[R01-000014] Marketing" at bounding box center [388, 301] width 306 height 18
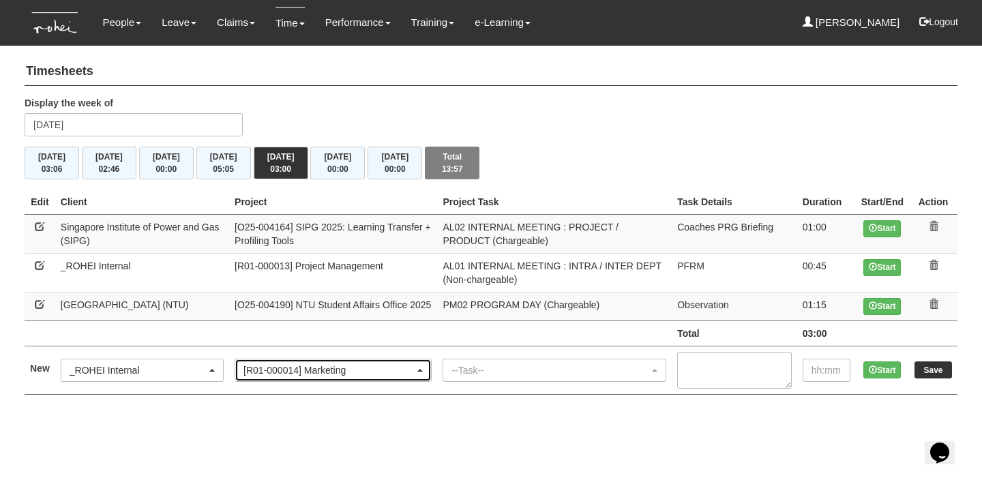
click at [356, 371] on div "[R01-000014] Marketing" at bounding box center [328, 370] width 171 height 14
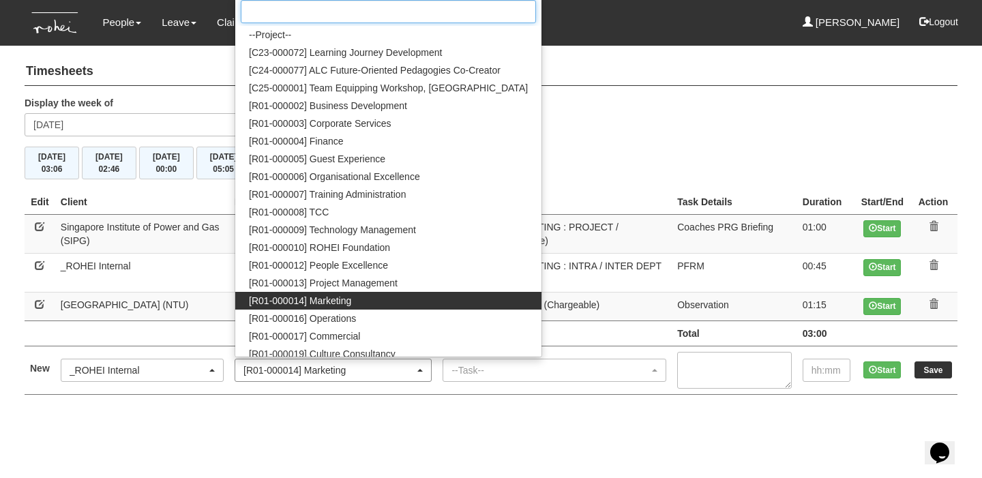
scroll to position [109, 0]
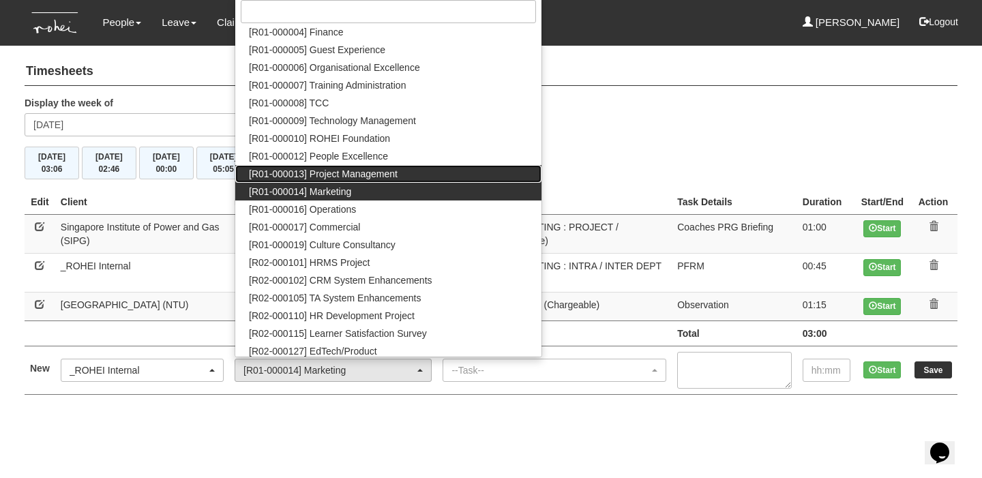
click at [428, 183] on link "[R01-000013] Project Management" at bounding box center [388, 174] width 306 height 18
select select "1495"
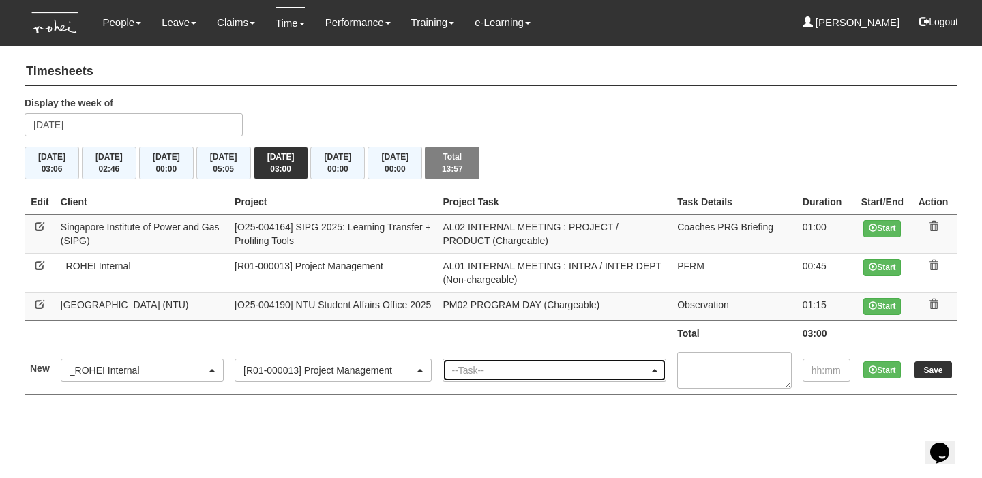
click at [482, 371] on div "--Task--" at bounding box center [550, 370] width 198 height 14
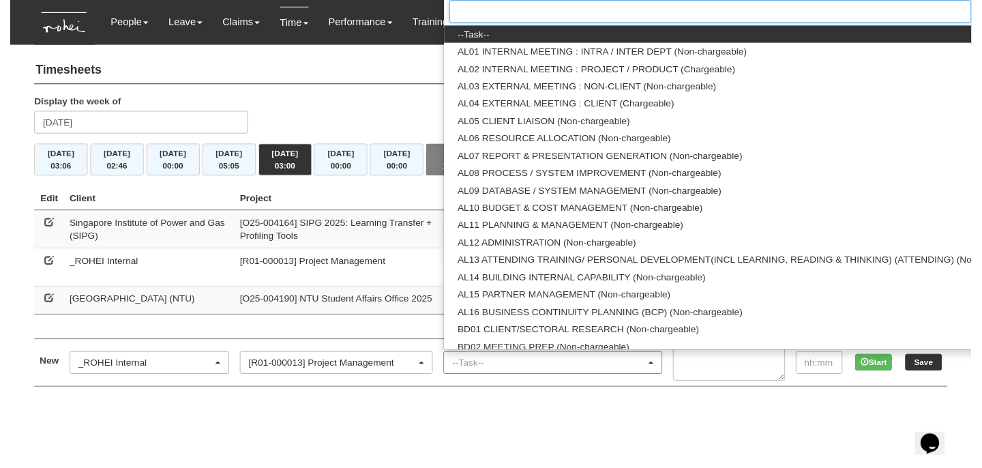
scroll to position [0, 2]
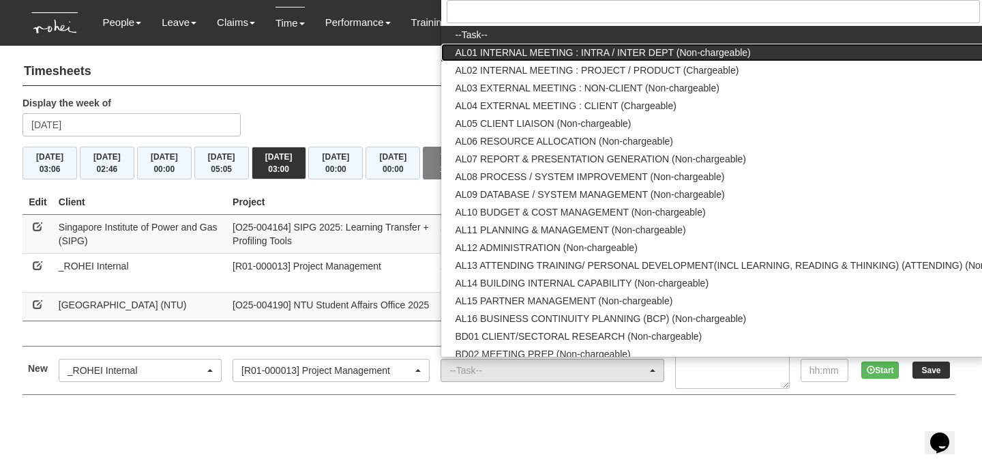
click at [572, 59] on span "AL01 INTERNAL MEETING : INTRA / INTER DEPT (Non-chargeable)" at bounding box center [602, 53] width 295 height 14
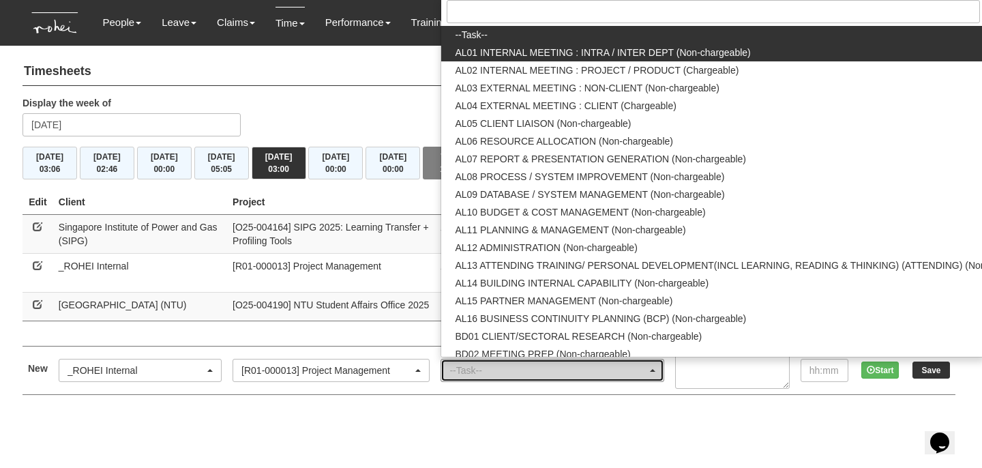
select select "40"
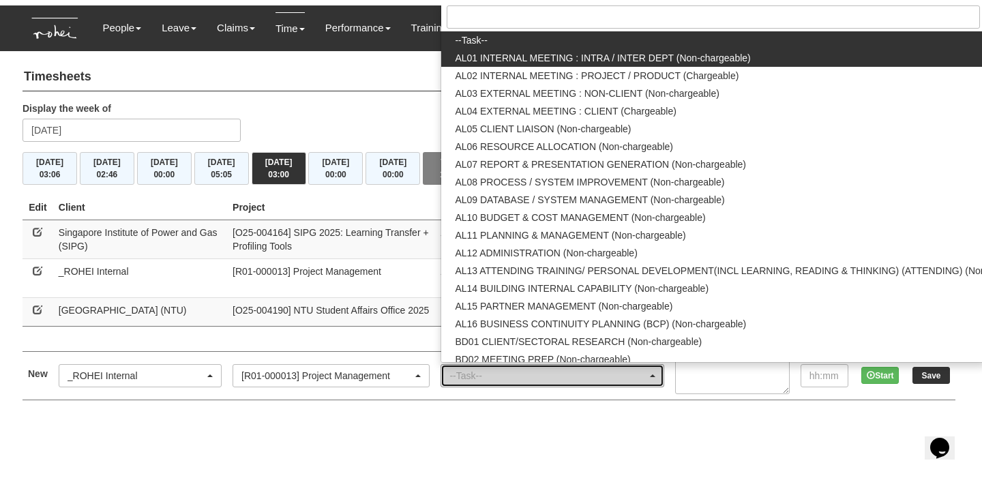
scroll to position [0, 0]
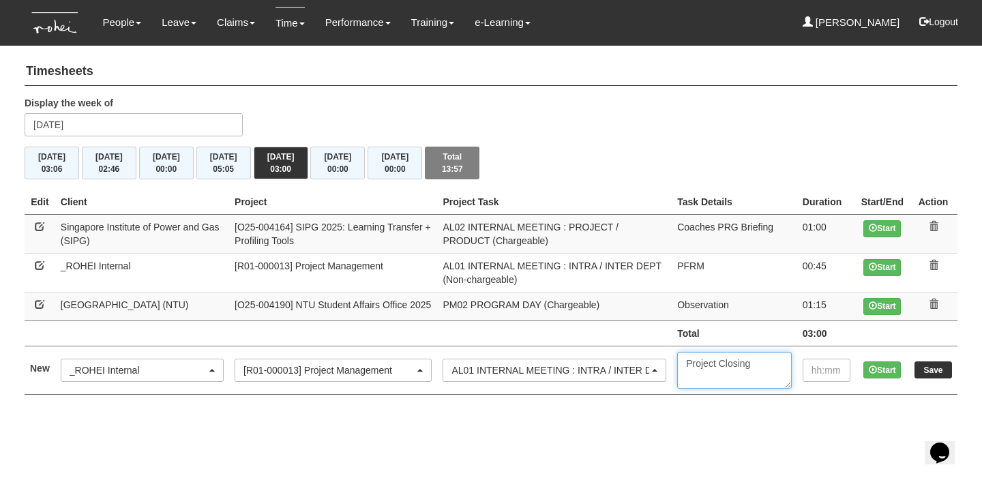
type textarea "Project Closing"
type input "01:00"
click at [927, 378] on input "Save" at bounding box center [933, 369] width 38 height 17
